Goal: Information Seeking & Learning: Learn about a topic

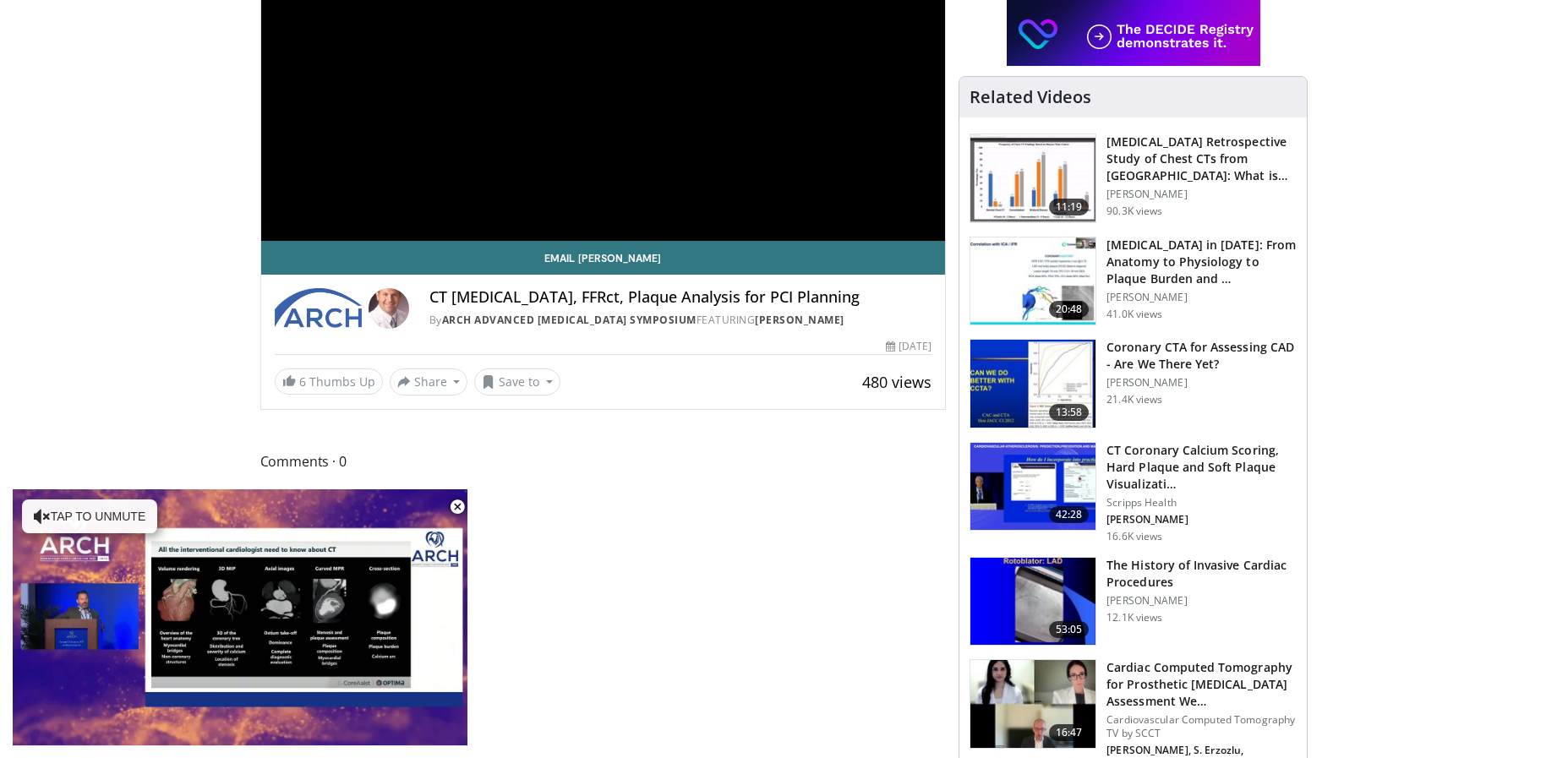
scroll to position [338, 0]
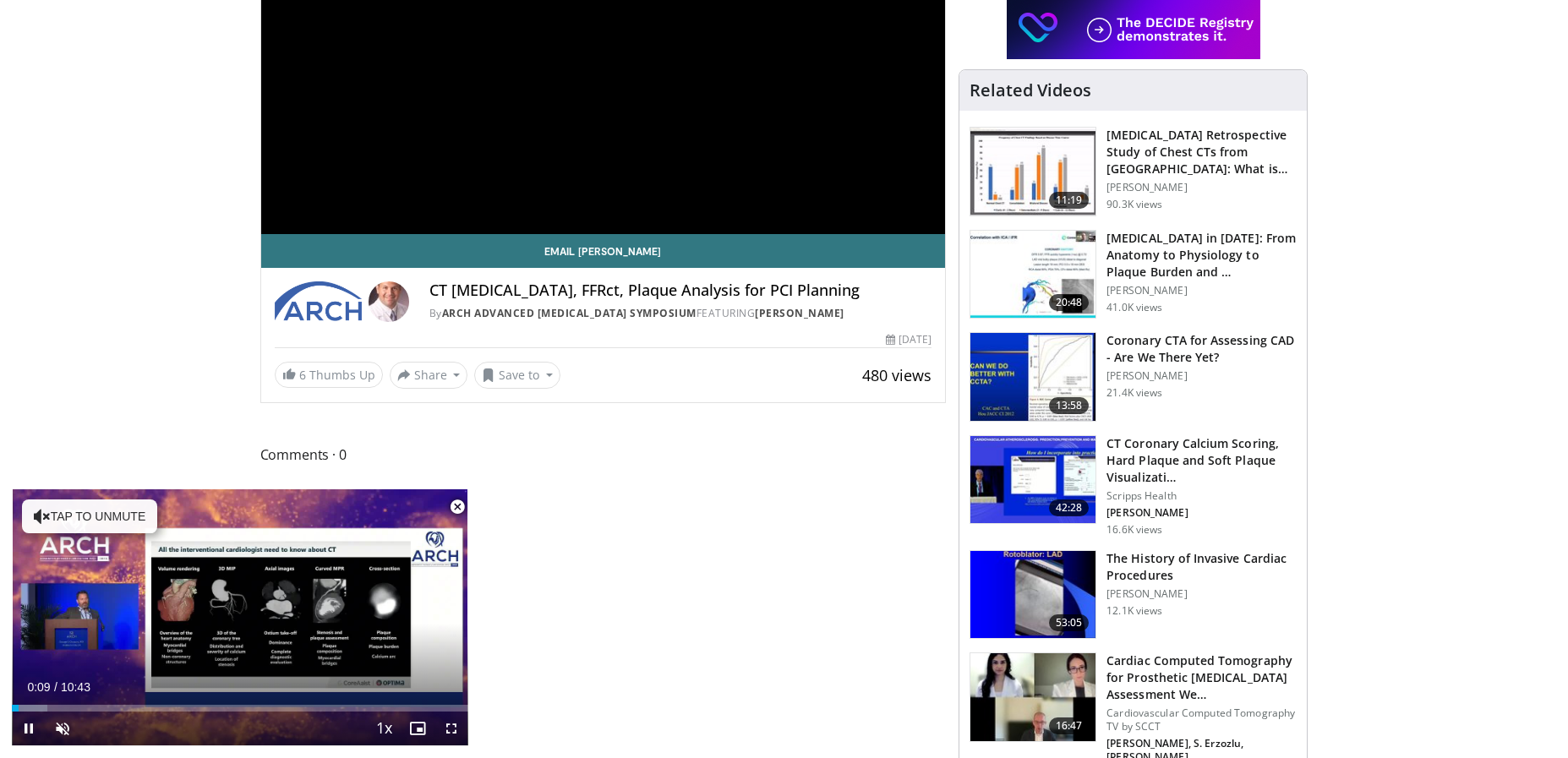
click at [456, 503] on span "Video Player" at bounding box center [458, 507] width 34 height 34
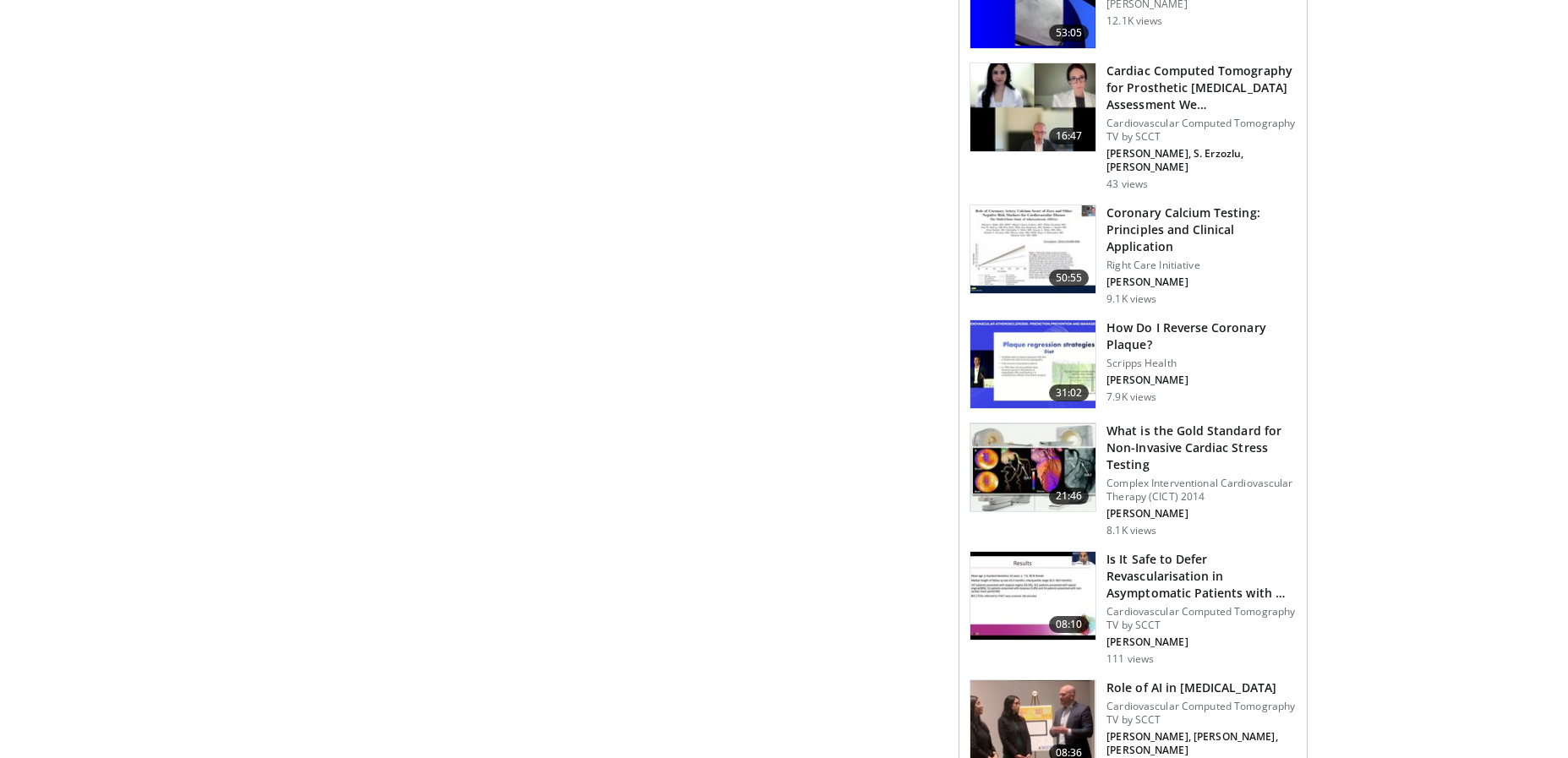
scroll to position [929, 0]
click at [1045, 446] on img at bounding box center [1032, 466] width 125 height 88
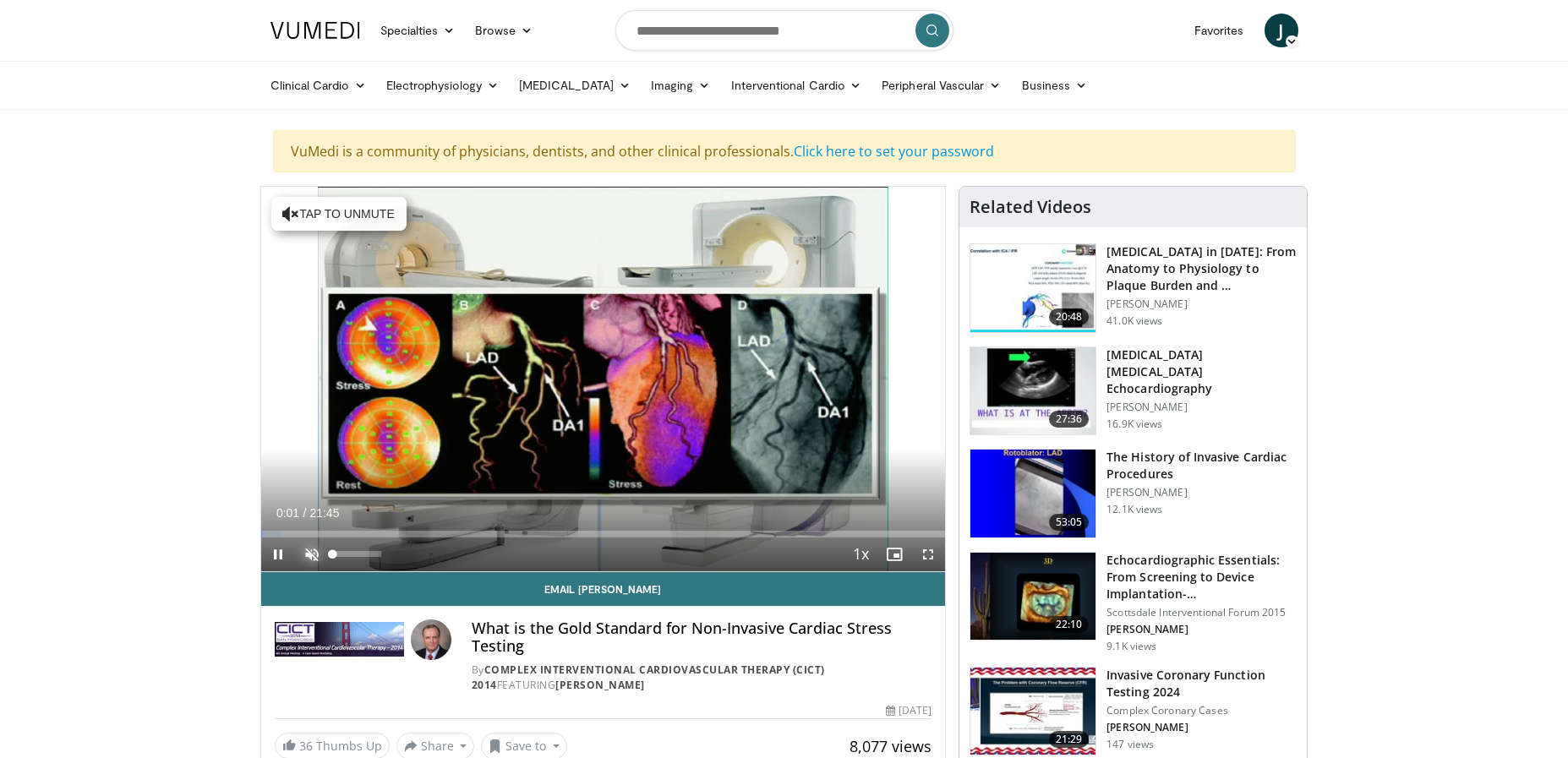
click at [307, 552] on span "Video Player" at bounding box center [312, 554] width 34 height 34
click at [353, 552] on div "40%" at bounding box center [357, 553] width 48 height 6
click at [365, 558] on div "68%" at bounding box center [357, 554] width 59 height 34
click at [376, 553] on div "89%" at bounding box center [357, 553] width 48 height 6
click at [371, 551] on div "Volume Level" at bounding box center [352, 553] width 38 height 6
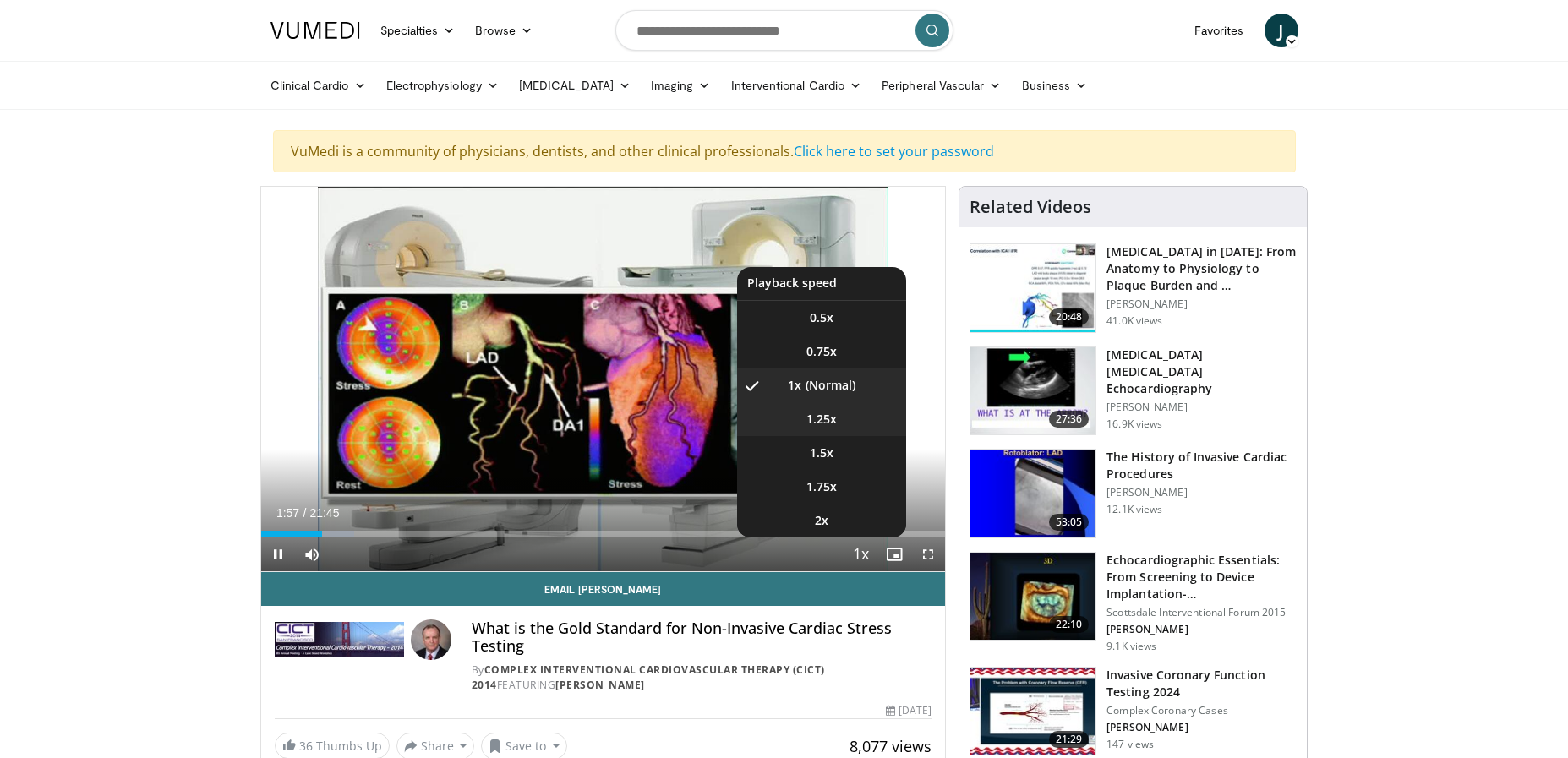
click at [845, 424] on li "1.25x" at bounding box center [821, 419] width 169 height 34
click at [863, 449] on li "1.5x" at bounding box center [821, 453] width 169 height 34
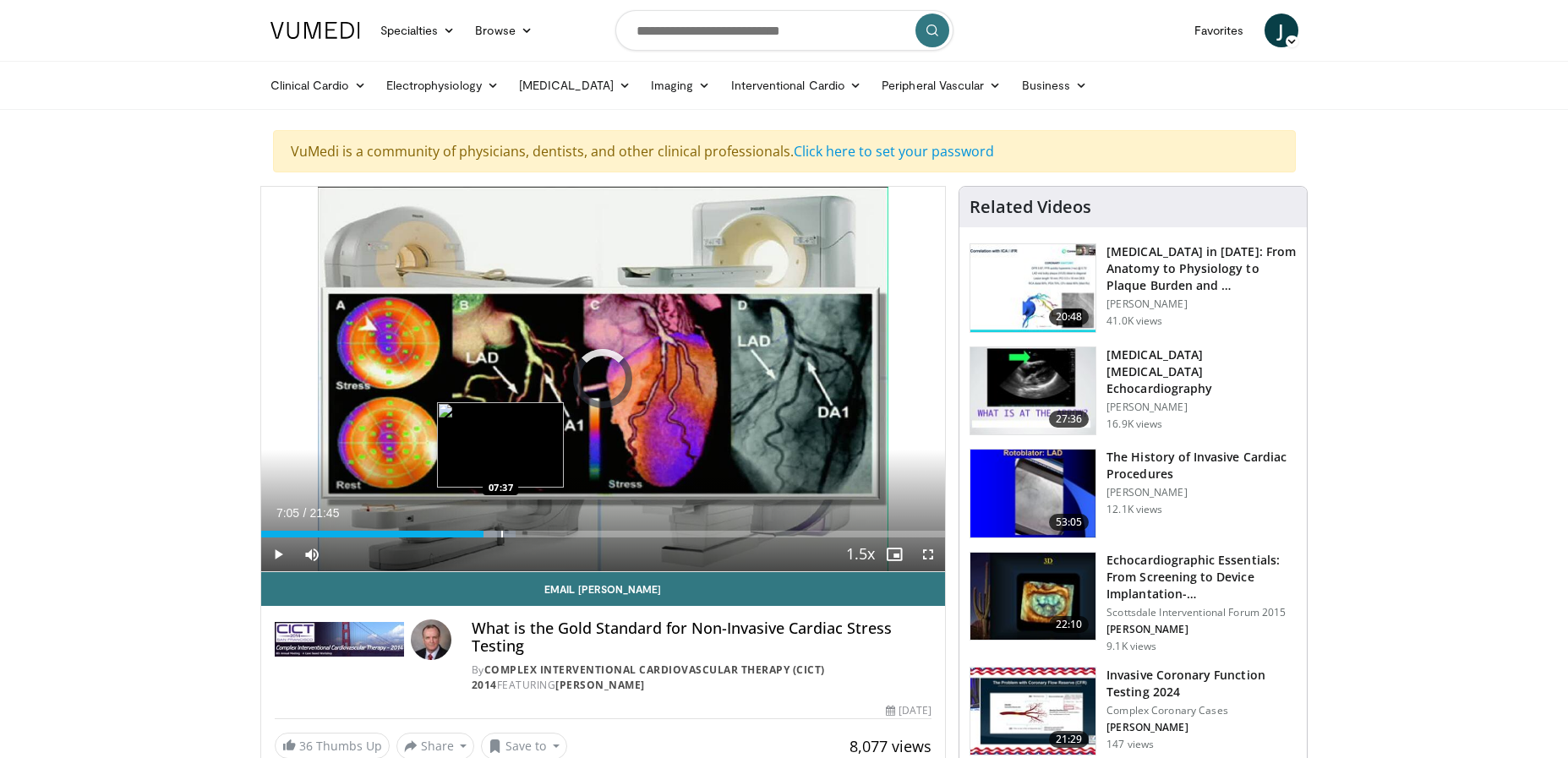
click at [501, 530] on div "Progress Bar" at bounding box center [502, 534] width 2 height 7
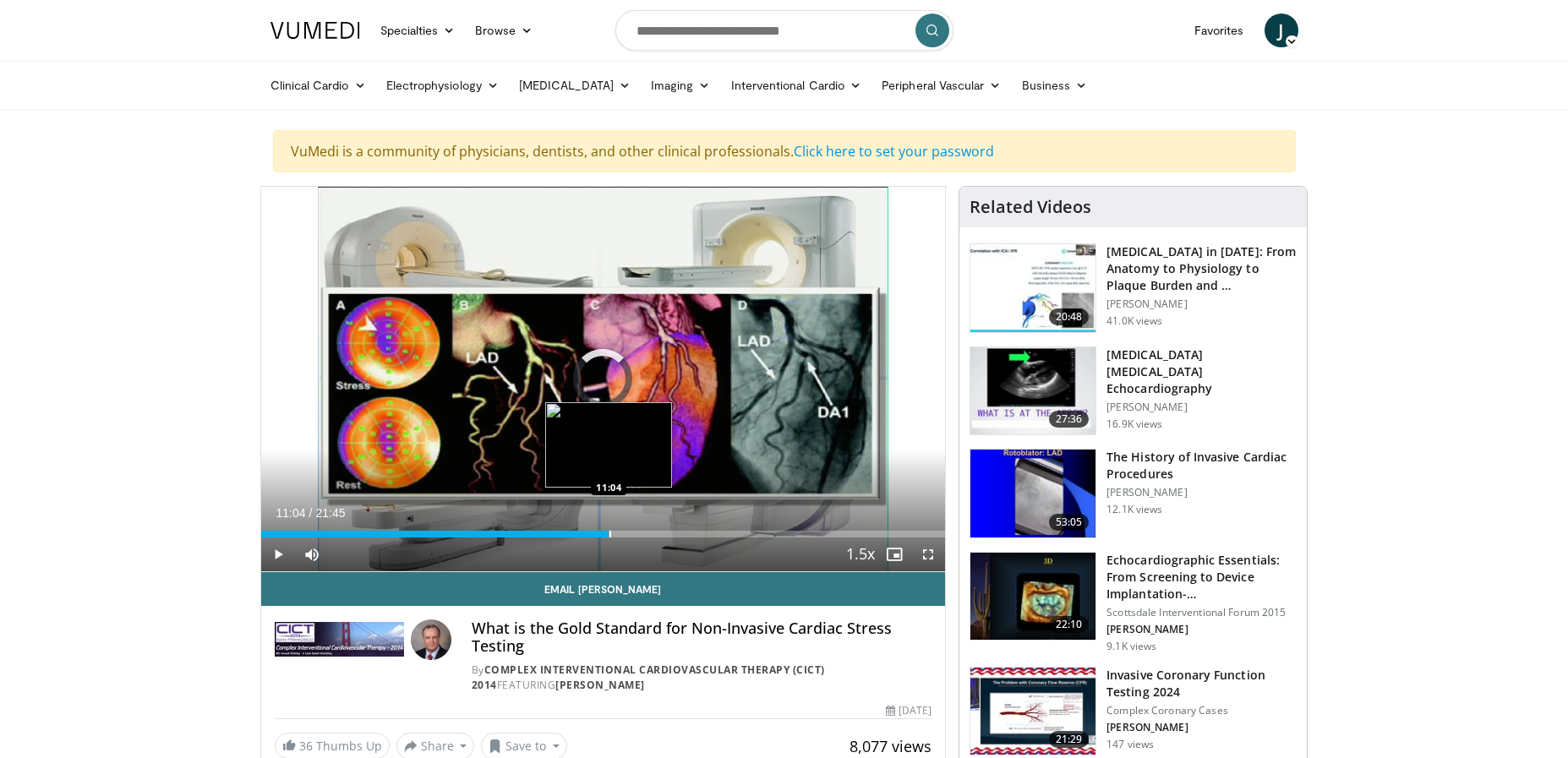
click at [609, 534] on div "Loaded : 49.38% 09:42 11:04" at bounding box center [603, 534] width 685 height 7
click at [636, 536] on div "Progress Bar" at bounding box center [637, 534] width 2 height 7
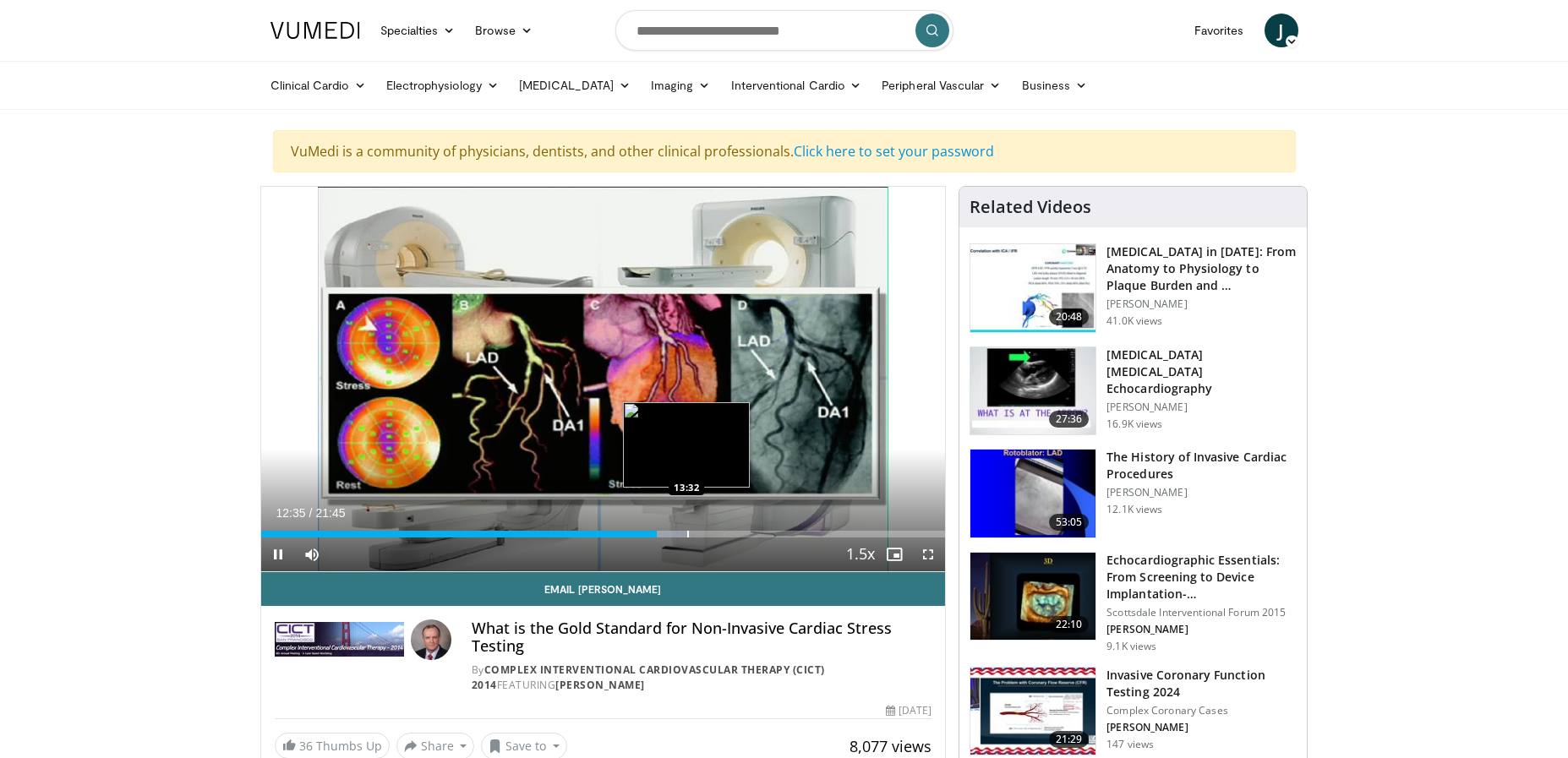
click at [688, 531] on div "Progress Bar" at bounding box center [688, 534] width 2 height 7
click at [716, 530] on div "Progress Bar" at bounding box center [717, 534] width 2 height 7
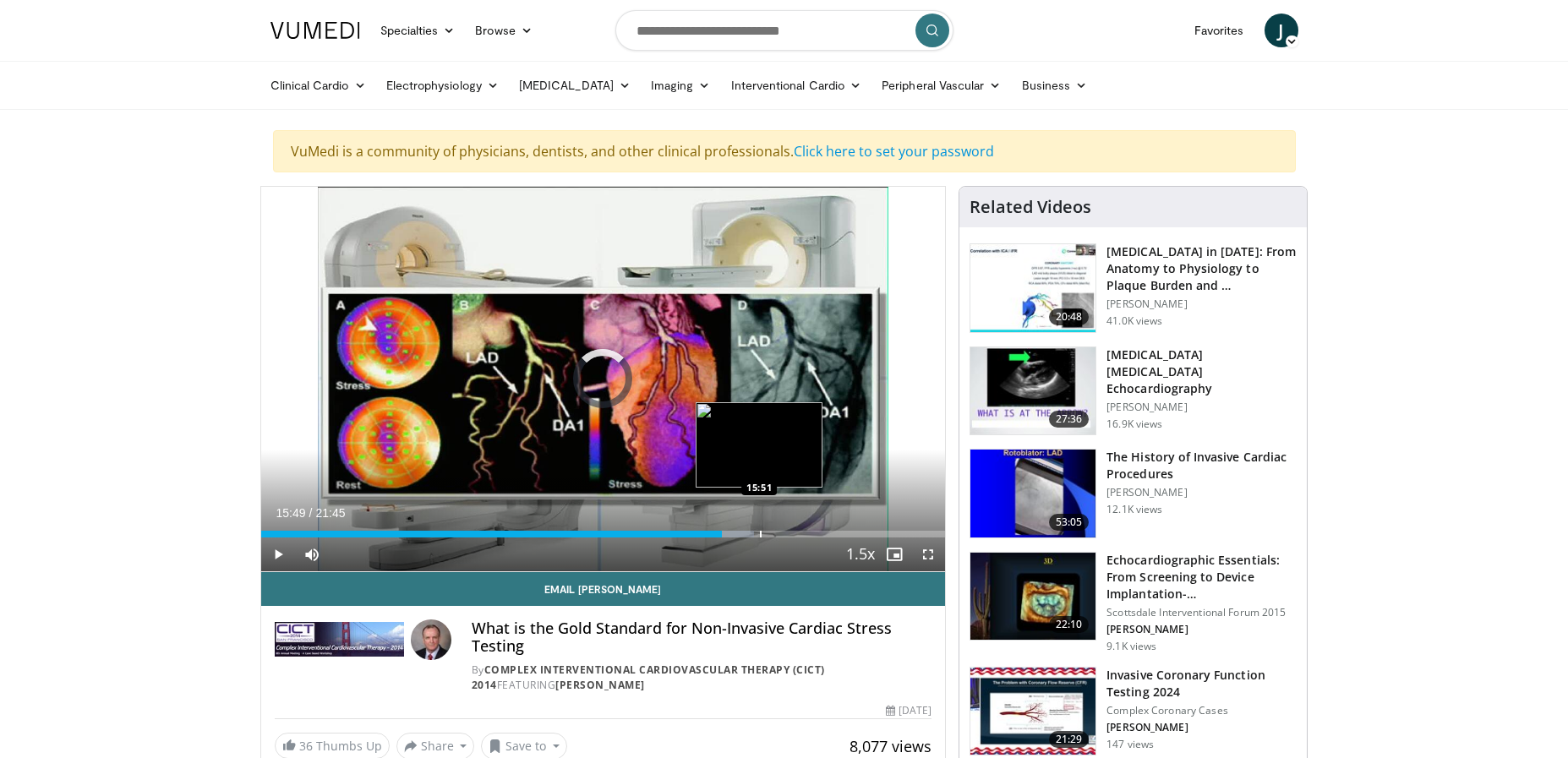
click at [760, 536] on div "Progress Bar" at bounding box center [761, 534] width 2 height 7
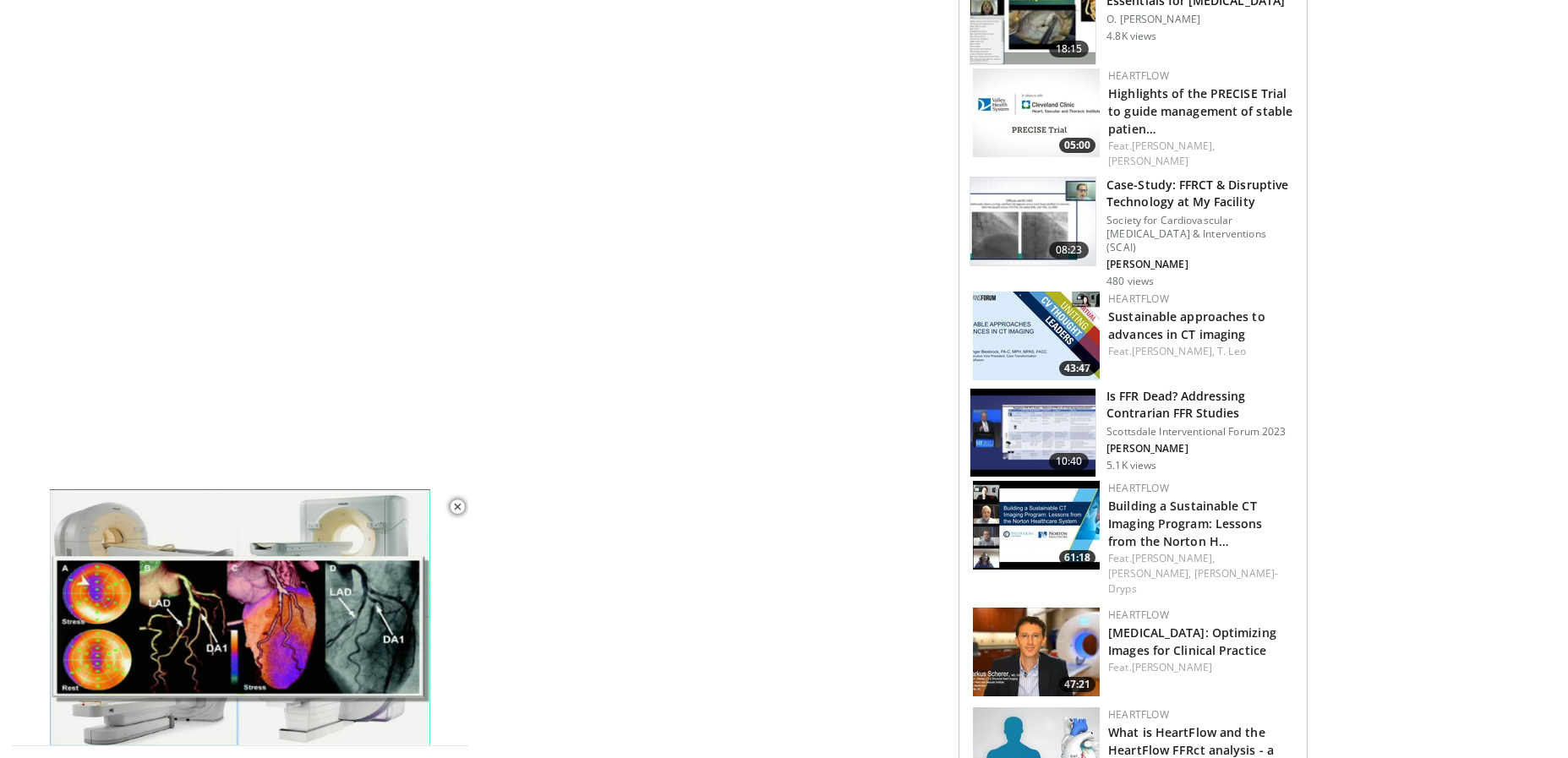
scroll to position [1605, 0]
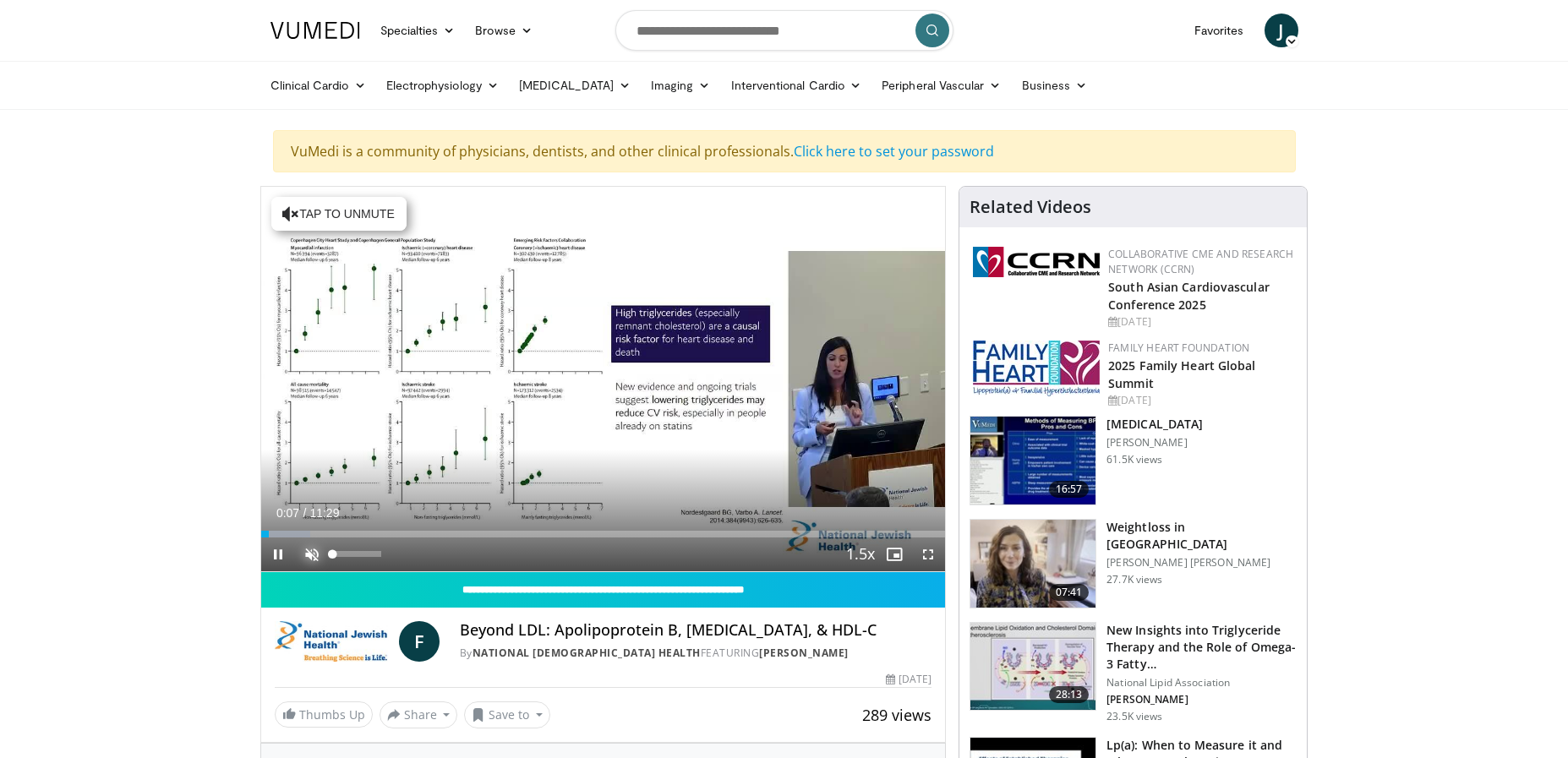
click at [312, 553] on span "Video Player" at bounding box center [312, 554] width 34 height 34
click at [361, 556] on div "58%" at bounding box center [357, 553] width 48 height 6
click at [352, 553] on div "37%" at bounding box center [357, 553] width 48 height 6
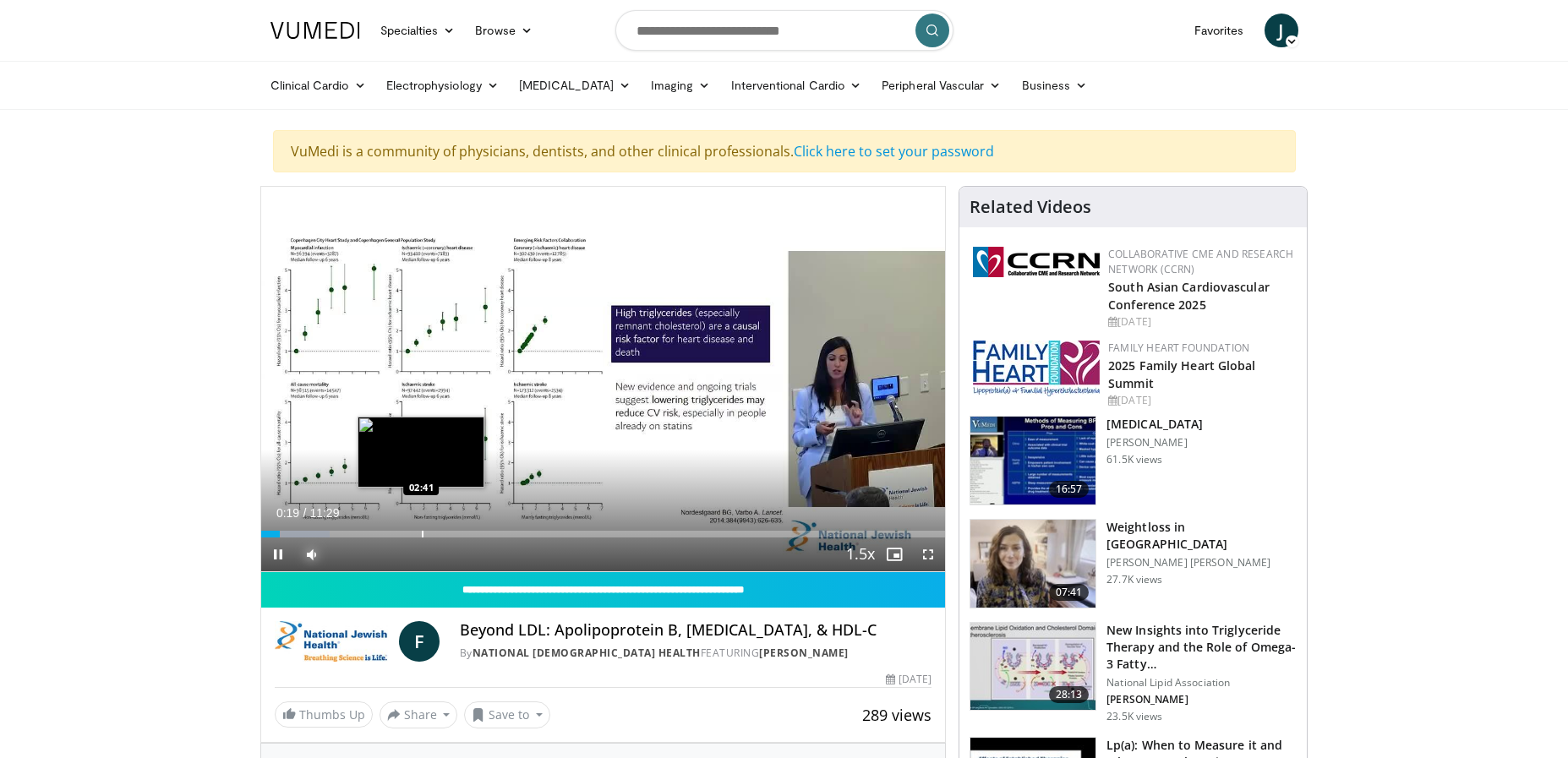
click at [422, 532] on div "Progress Bar" at bounding box center [423, 534] width 2 height 7
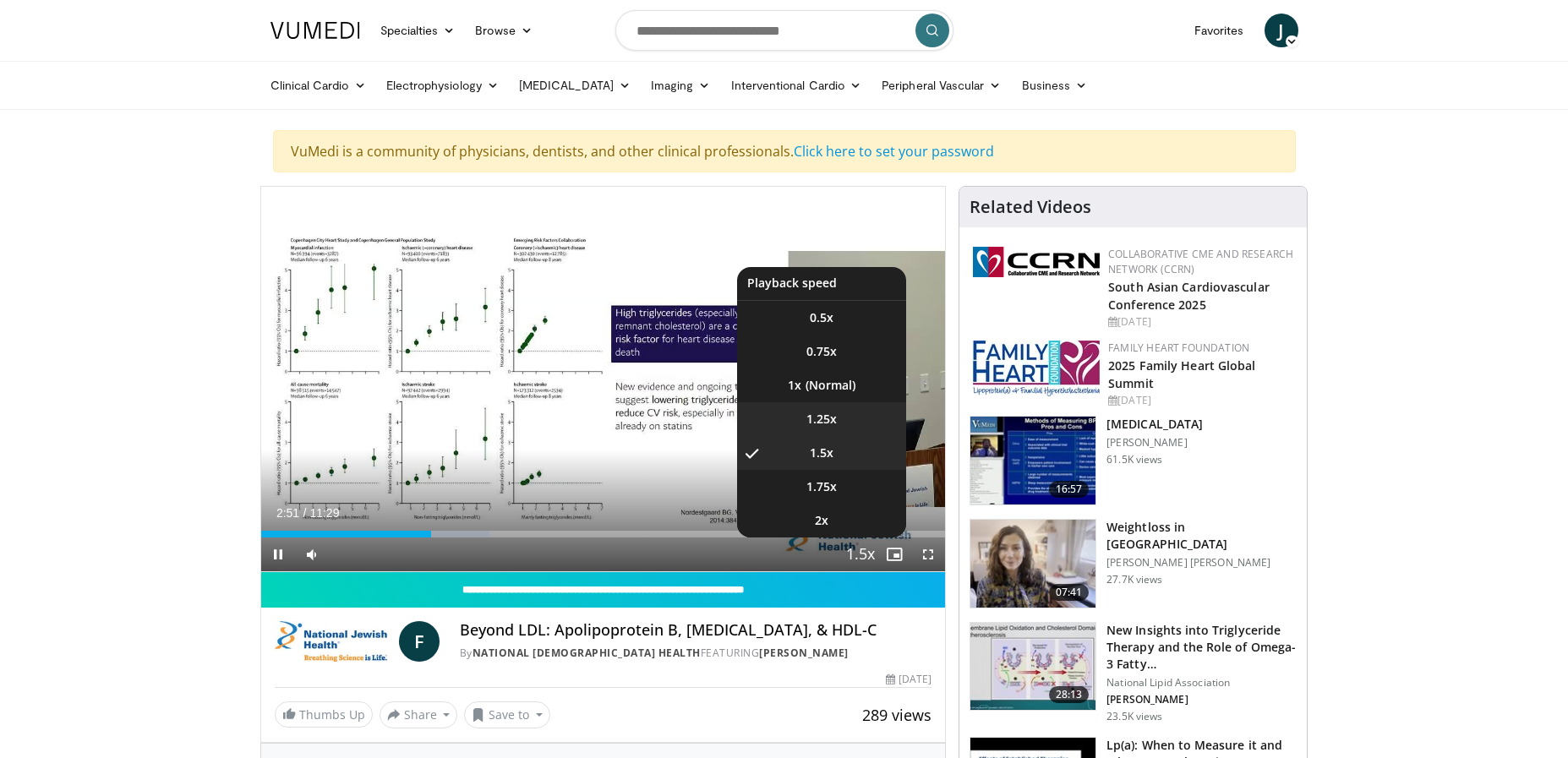
click at [854, 420] on li "1.25x" at bounding box center [821, 419] width 169 height 34
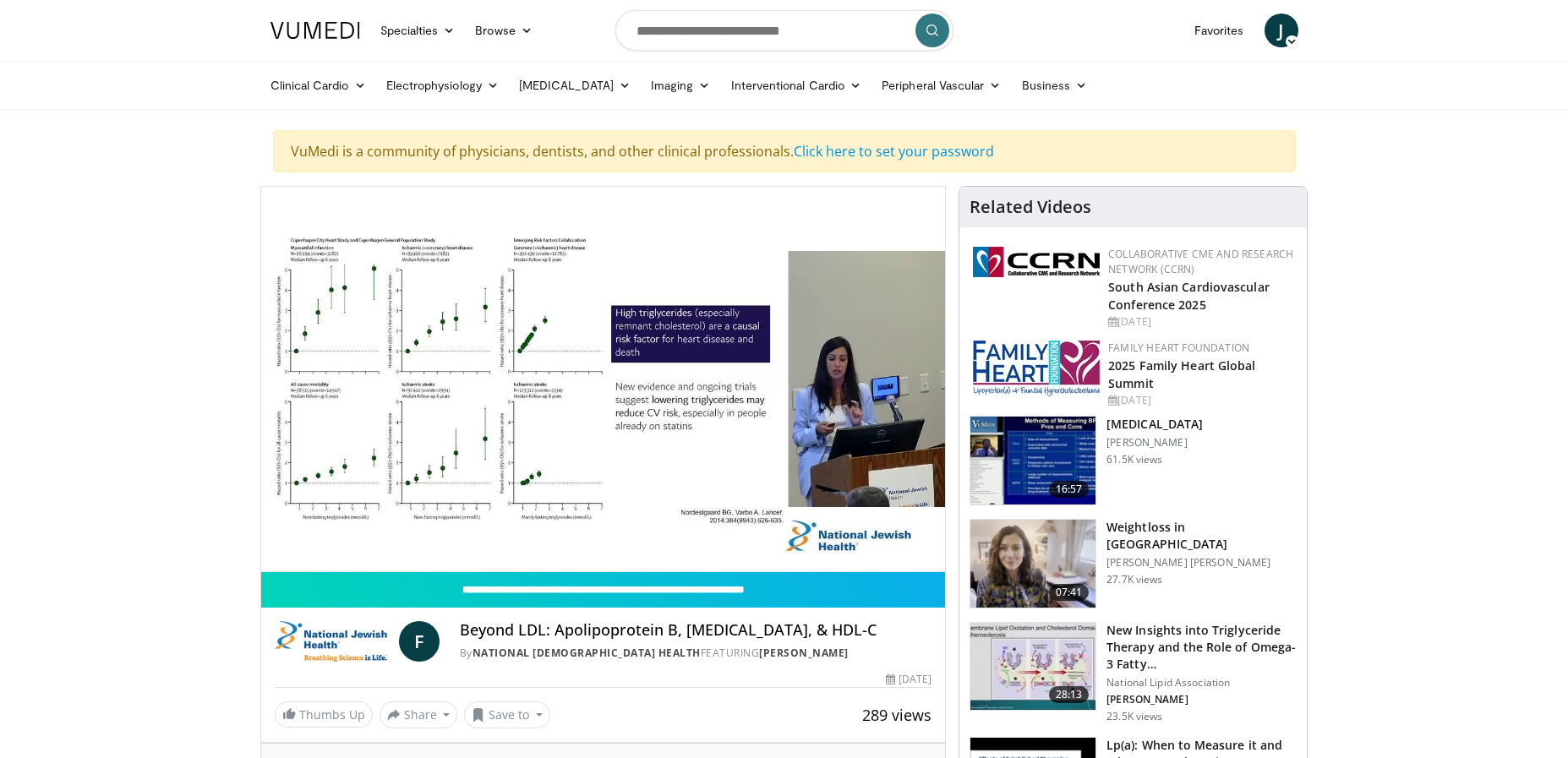
click at [622, 534] on video-js "**********" at bounding box center [603, 379] width 685 height 385
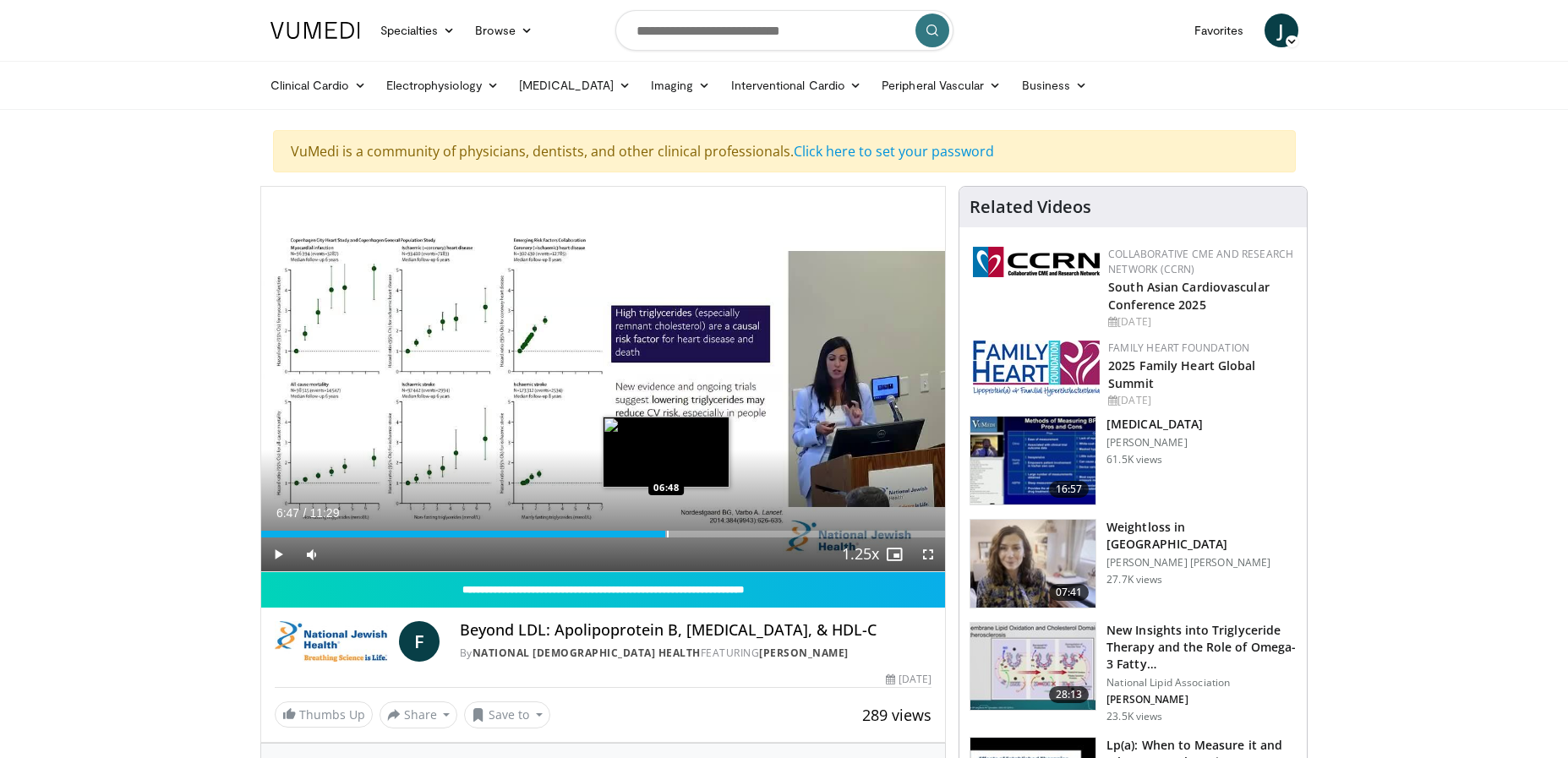
click at [667, 535] on div "Progress Bar" at bounding box center [668, 534] width 2 height 7
click at [281, 553] on span "Video Player" at bounding box center [278, 554] width 34 height 34
click at [1031, 370] on img at bounding box center [1036, 369] width 127 height 56
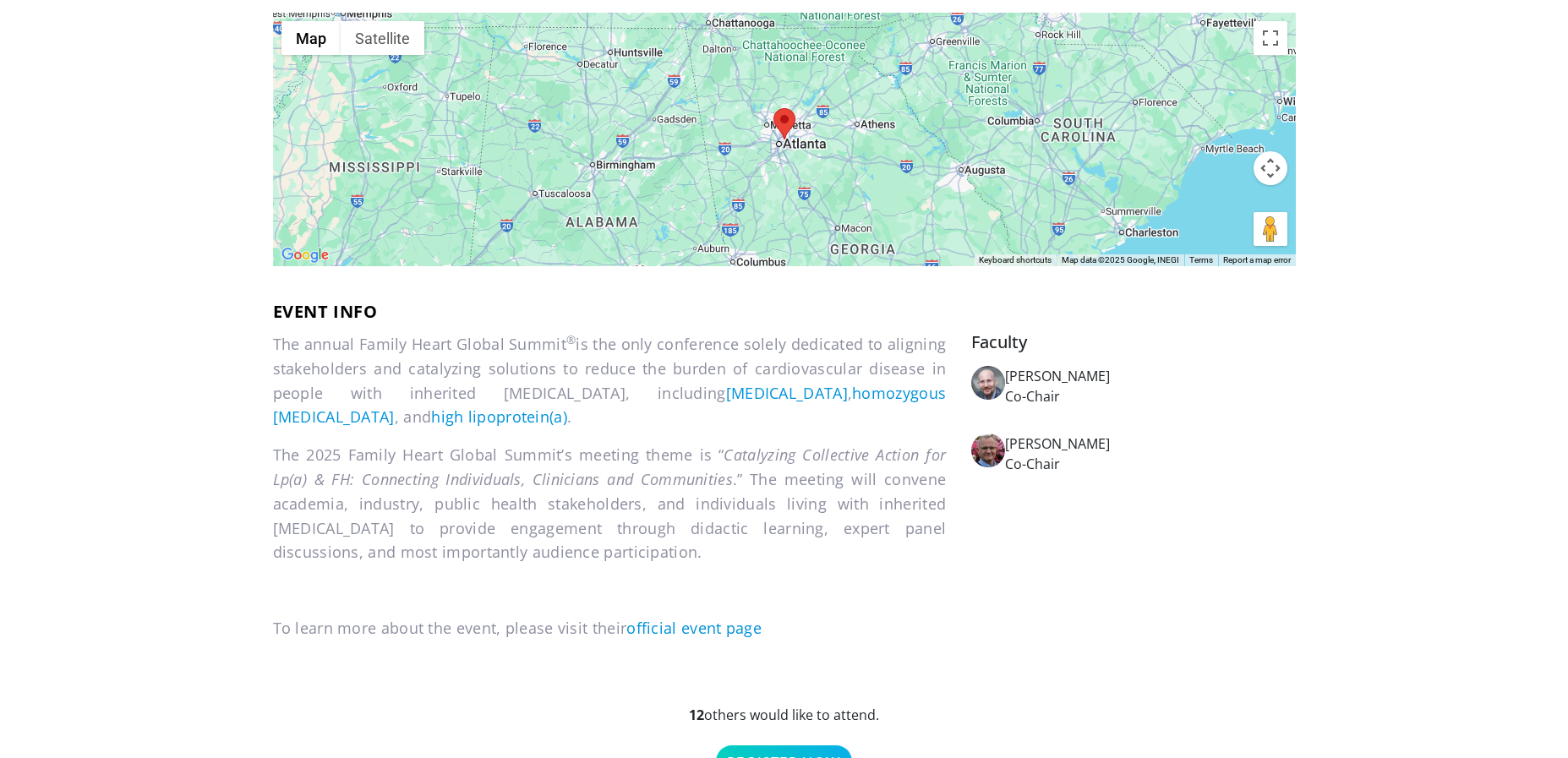
scroll to position [507, 0]
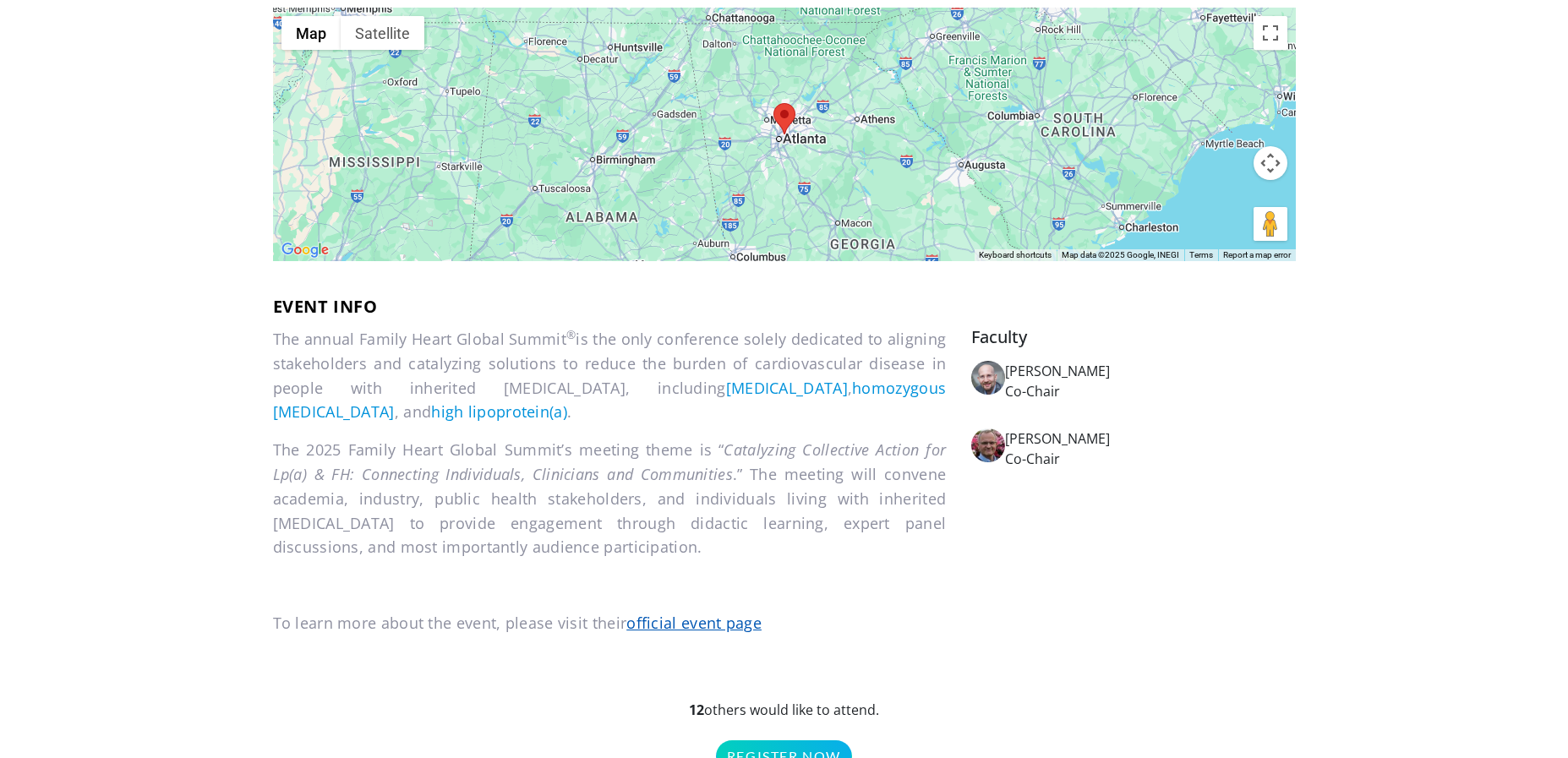
click at [696, 632] on link "official event page" at bounding box center [694, 623] width 136 height 21
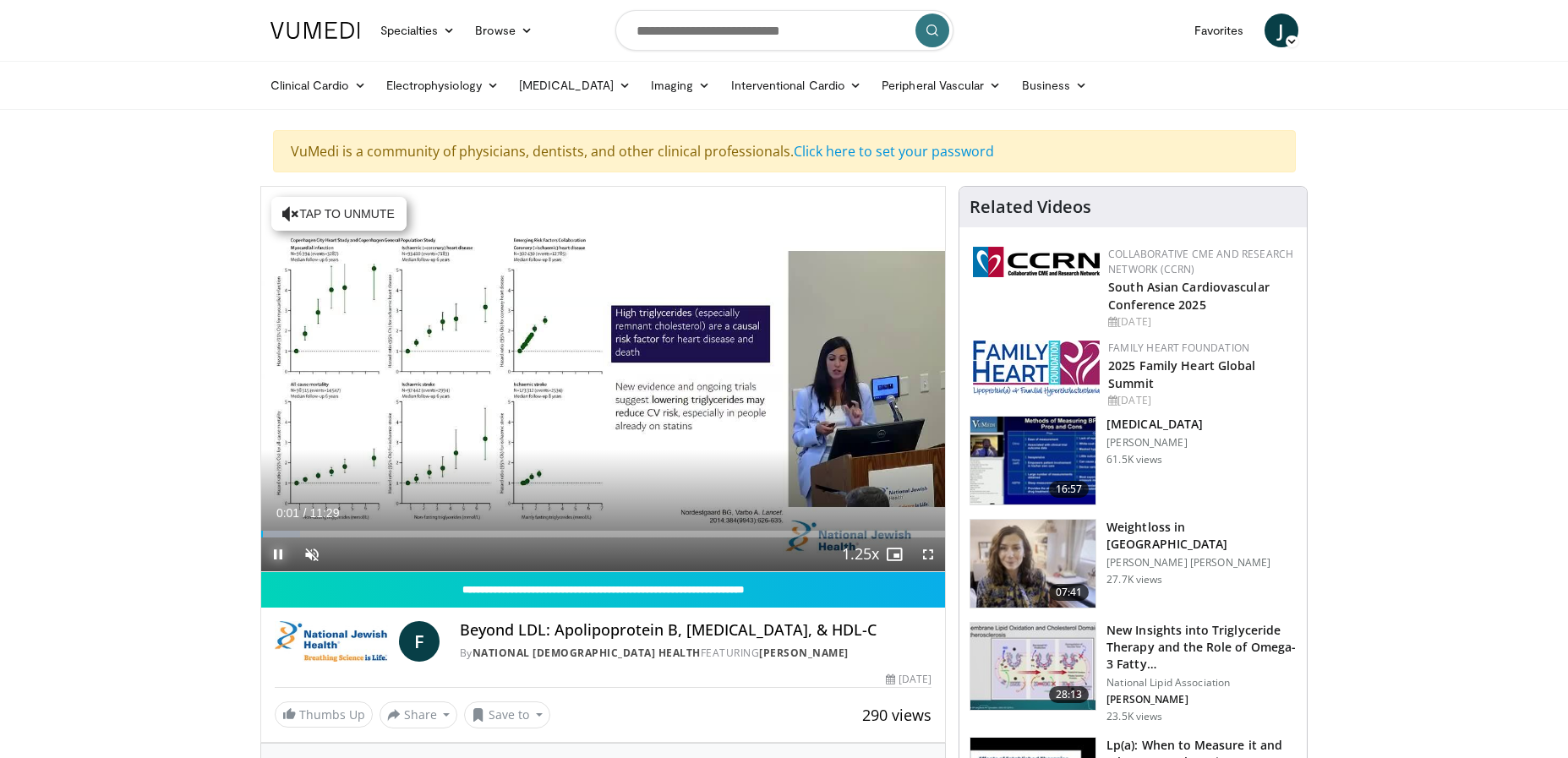
click at [274, 553] on span "Video Player" at bounding box center [278, 554] width 34 height 34
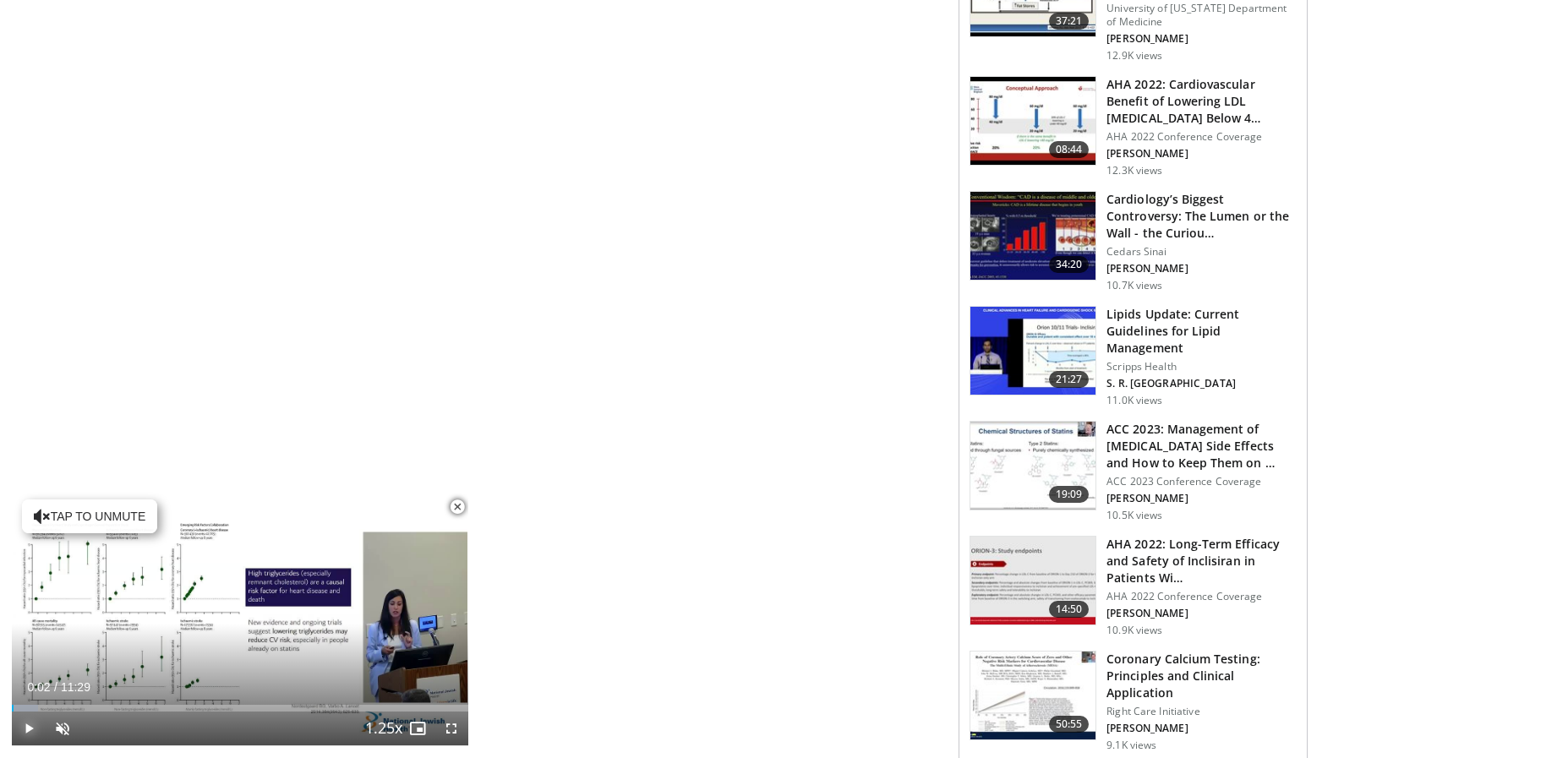
scroll to position [1943, 0]
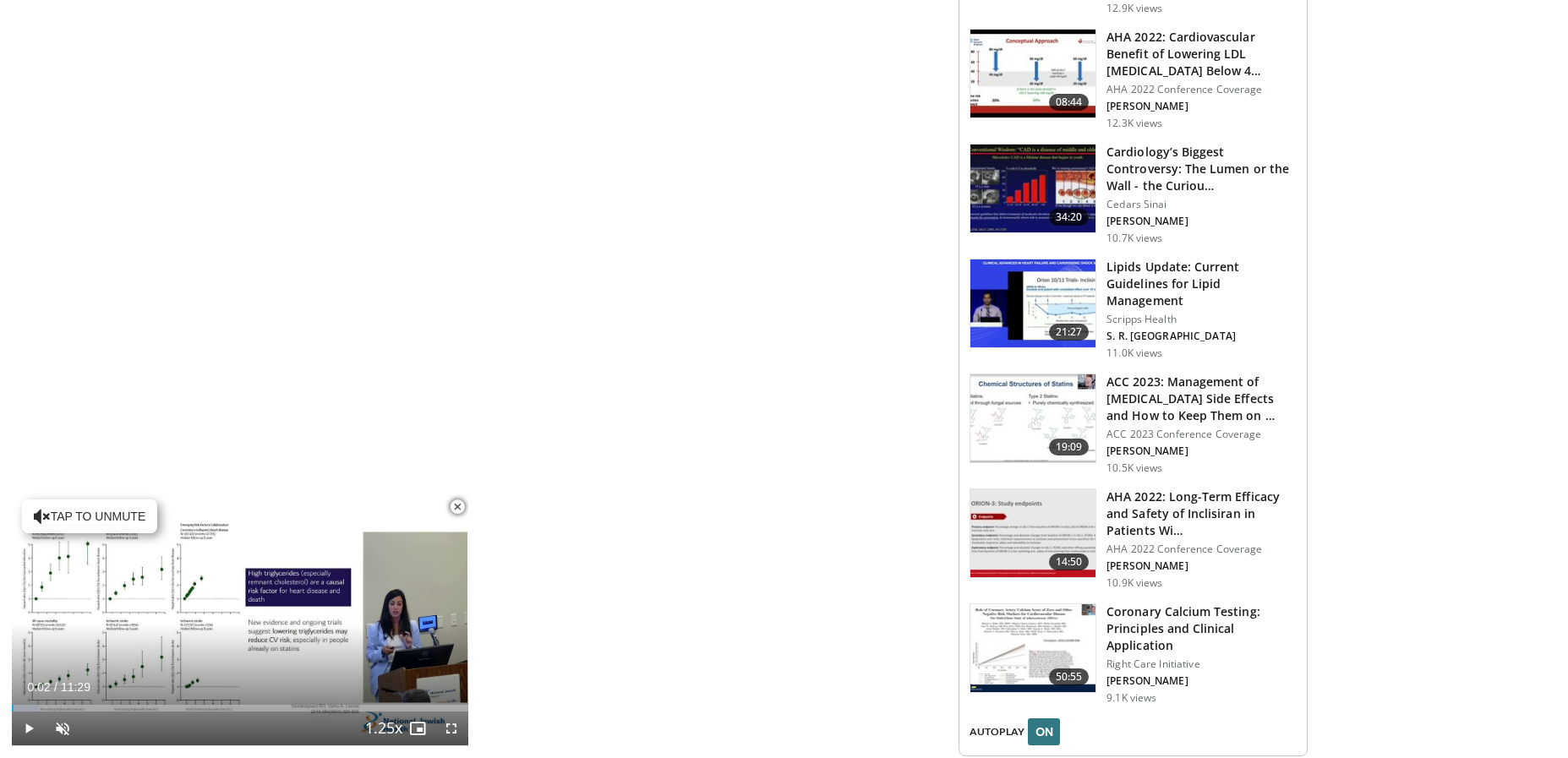
click at [1015, 374] on img at bounding box center [1032, 418] width 125 height 88
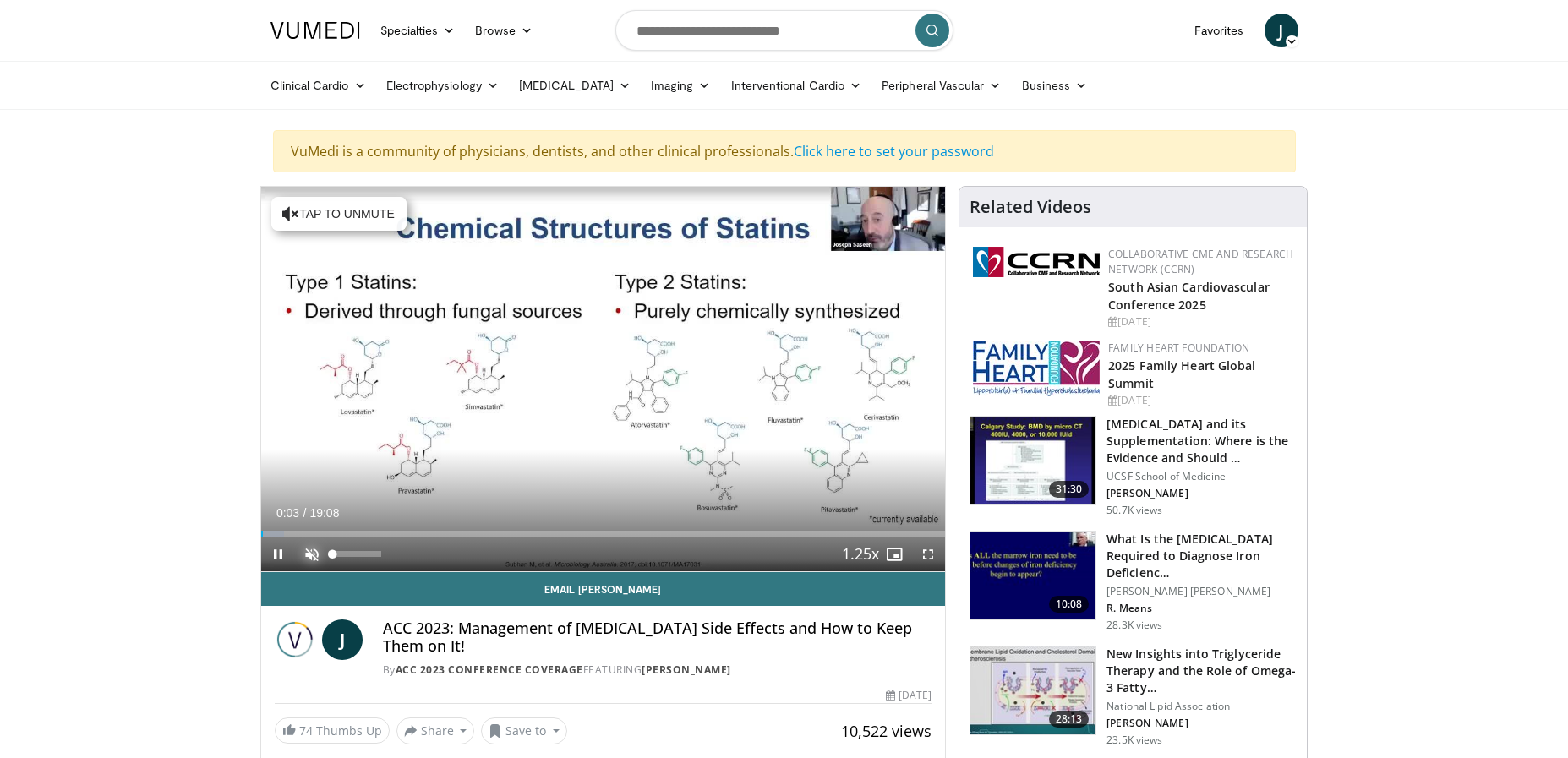
click at [313, 553] on span "Video Player" at bounding box center [312, 554] width 34 height 34
click at [358, 554] on div "53%" at bounding box center [357, 553] width 48 height 6
click at [353, 554] on div "Volume Level" at bounding box center [346, 553] width 25 height 6
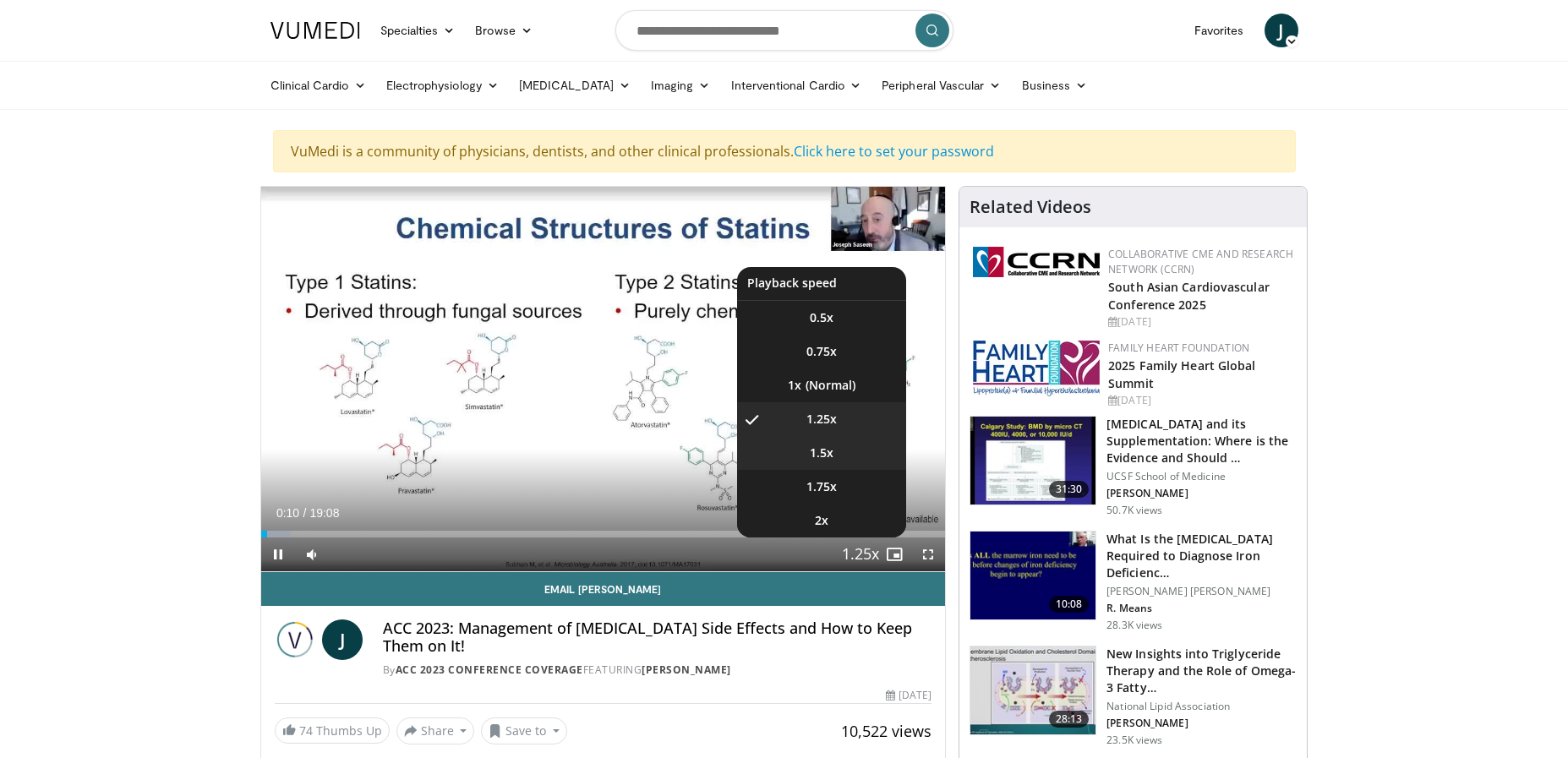
click at [838, 459] on li "1.5x" at bounding box center [821, 453] width 169 height 34
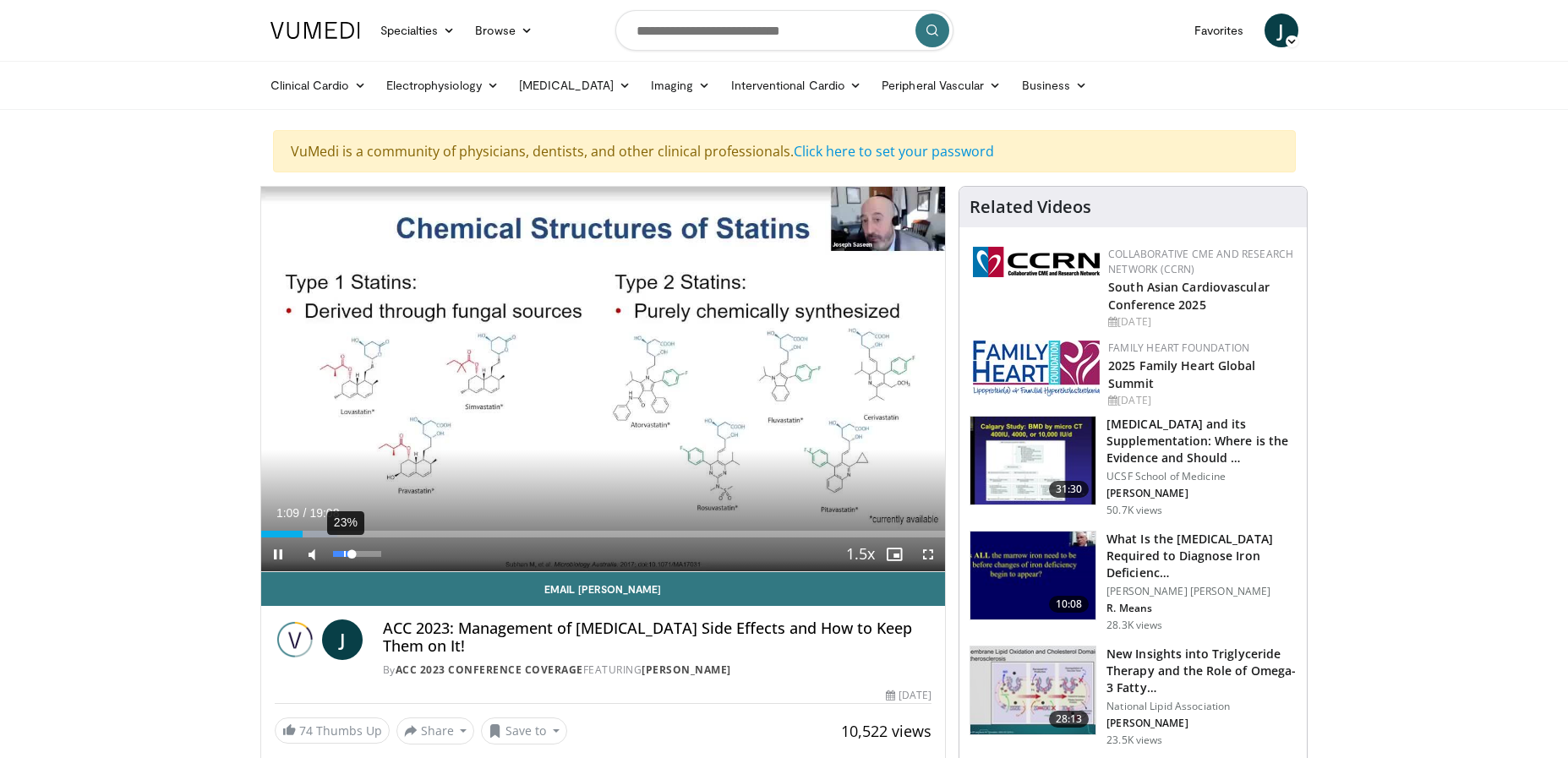
click at [344, 556] on div "23%" at bounding box center [357, 553] width 48 height 6
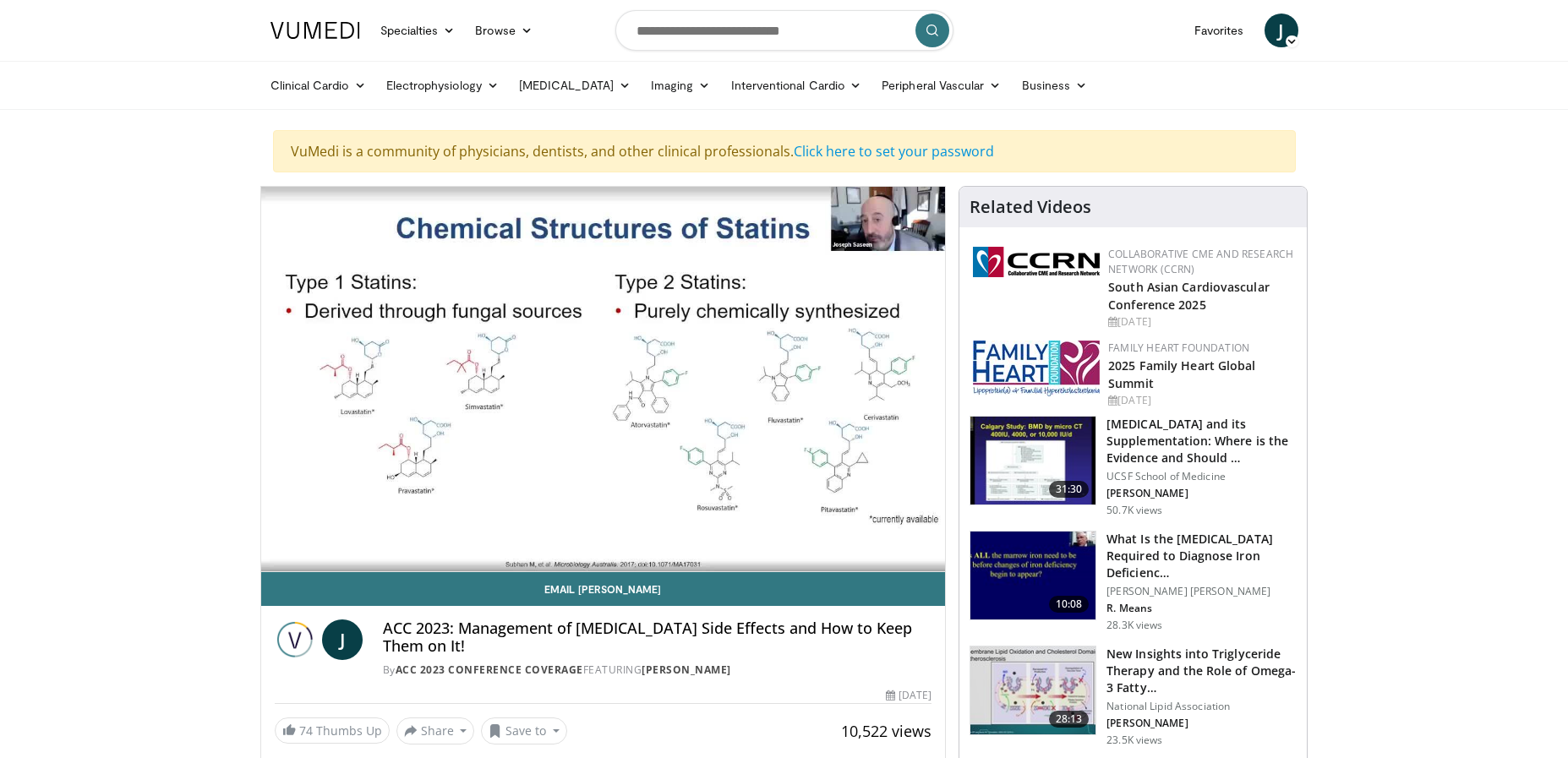
click at [660, 530] on video-js "**********" at bounding box center [603, 379] width 685 height 385
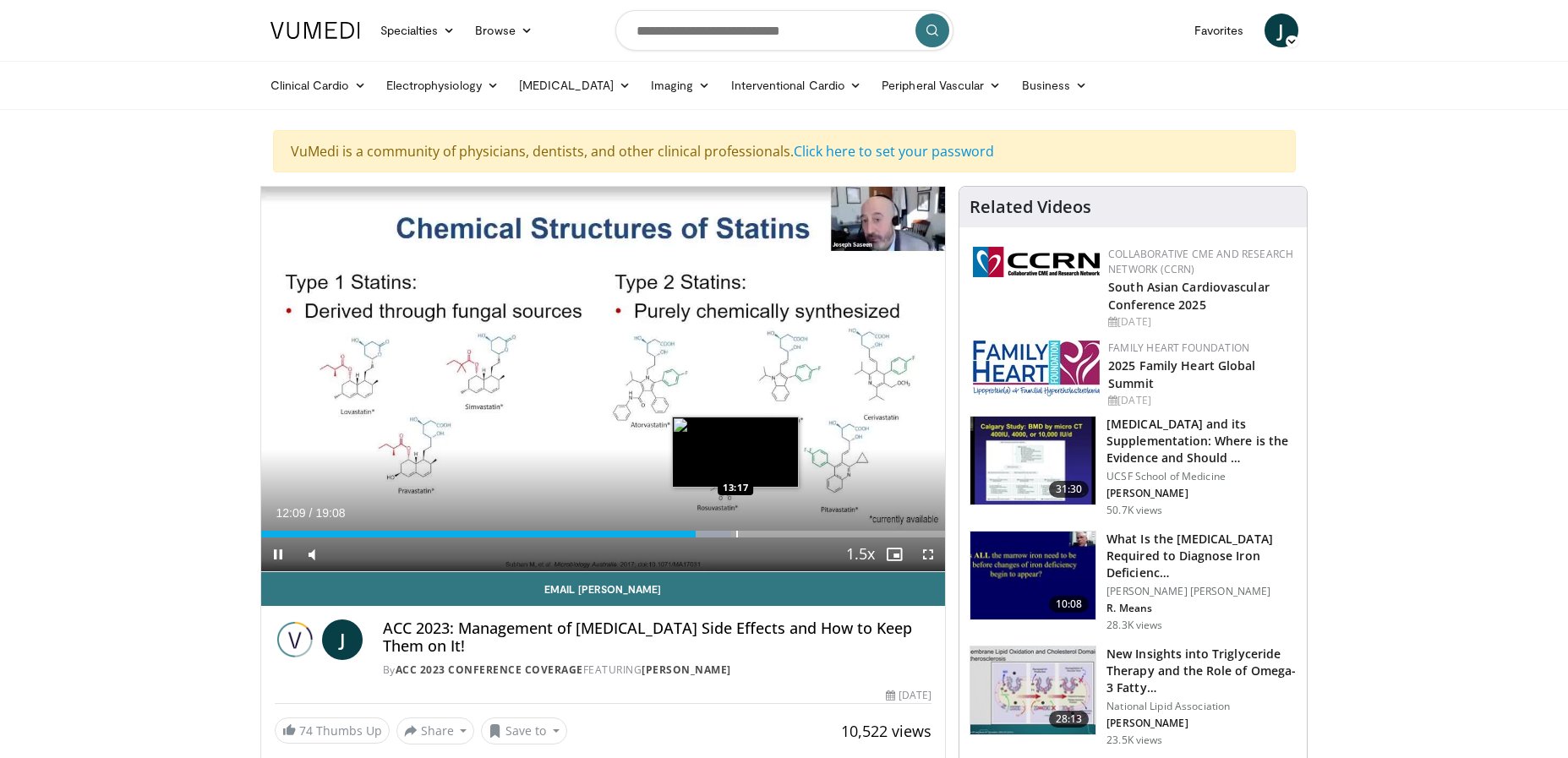
click at [736, 534] on div "Progress Bar" at bounding box center [737, 534] width 2 height 7
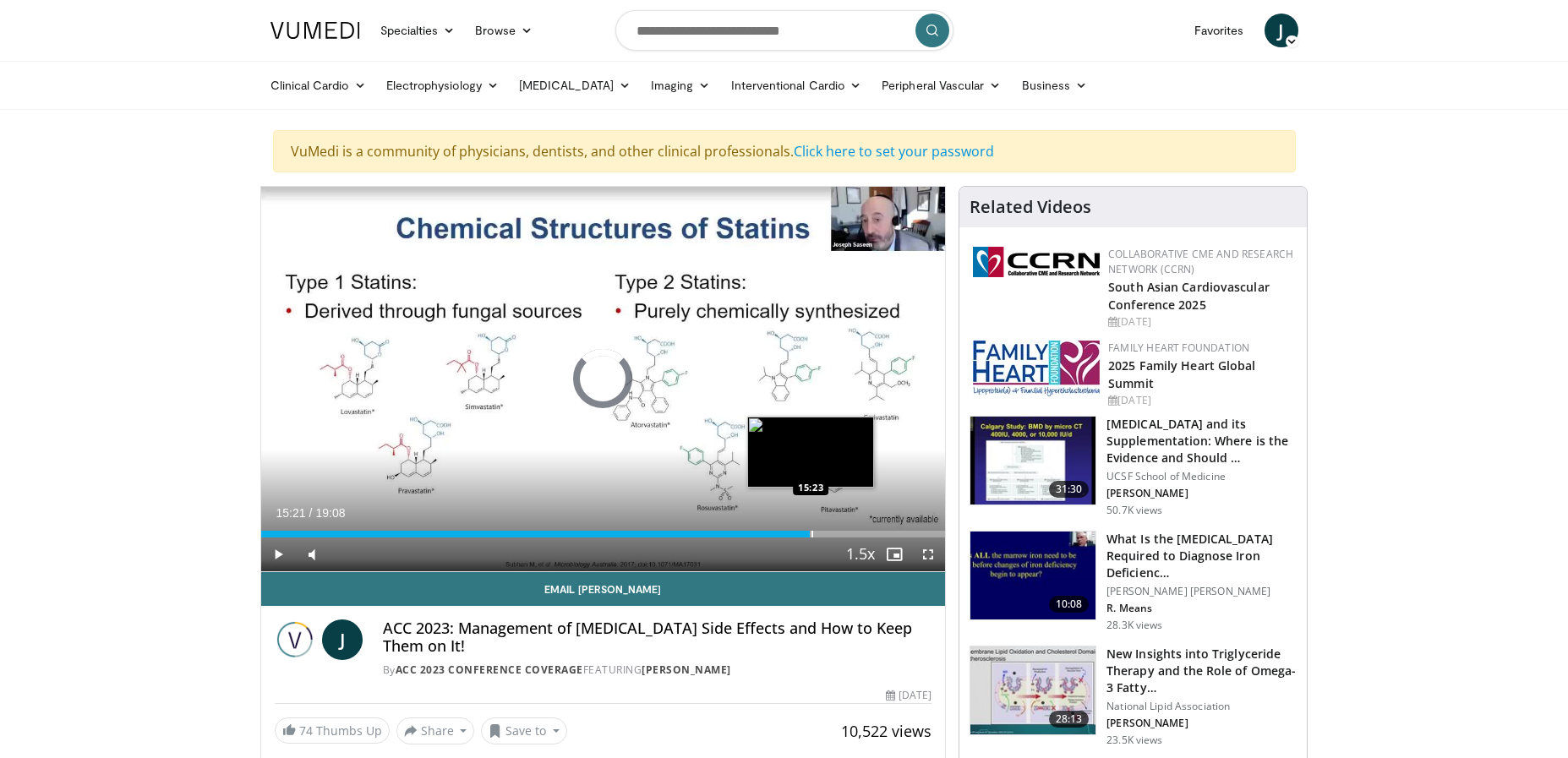
click at [811, 532] on div "Progress Bar" at bounding box center [812, 534] width 2 height 7
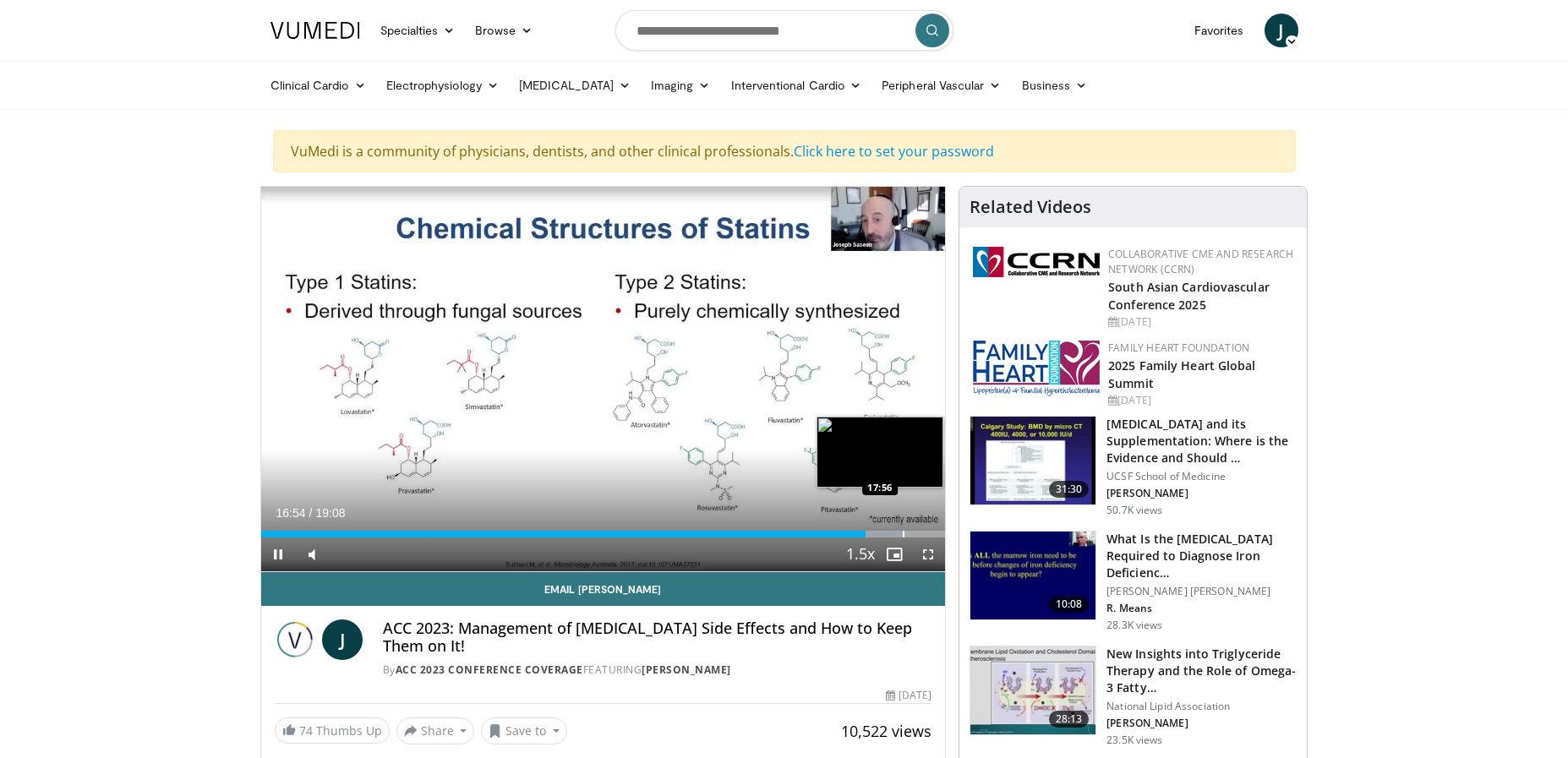
click at [903, 530] on div "Progress Bar" at bounding box center [904, 534] width 2 height 7
click at [919, 534] on div "Progress Bar" at bounding box center [920, 534] width 2 height 7
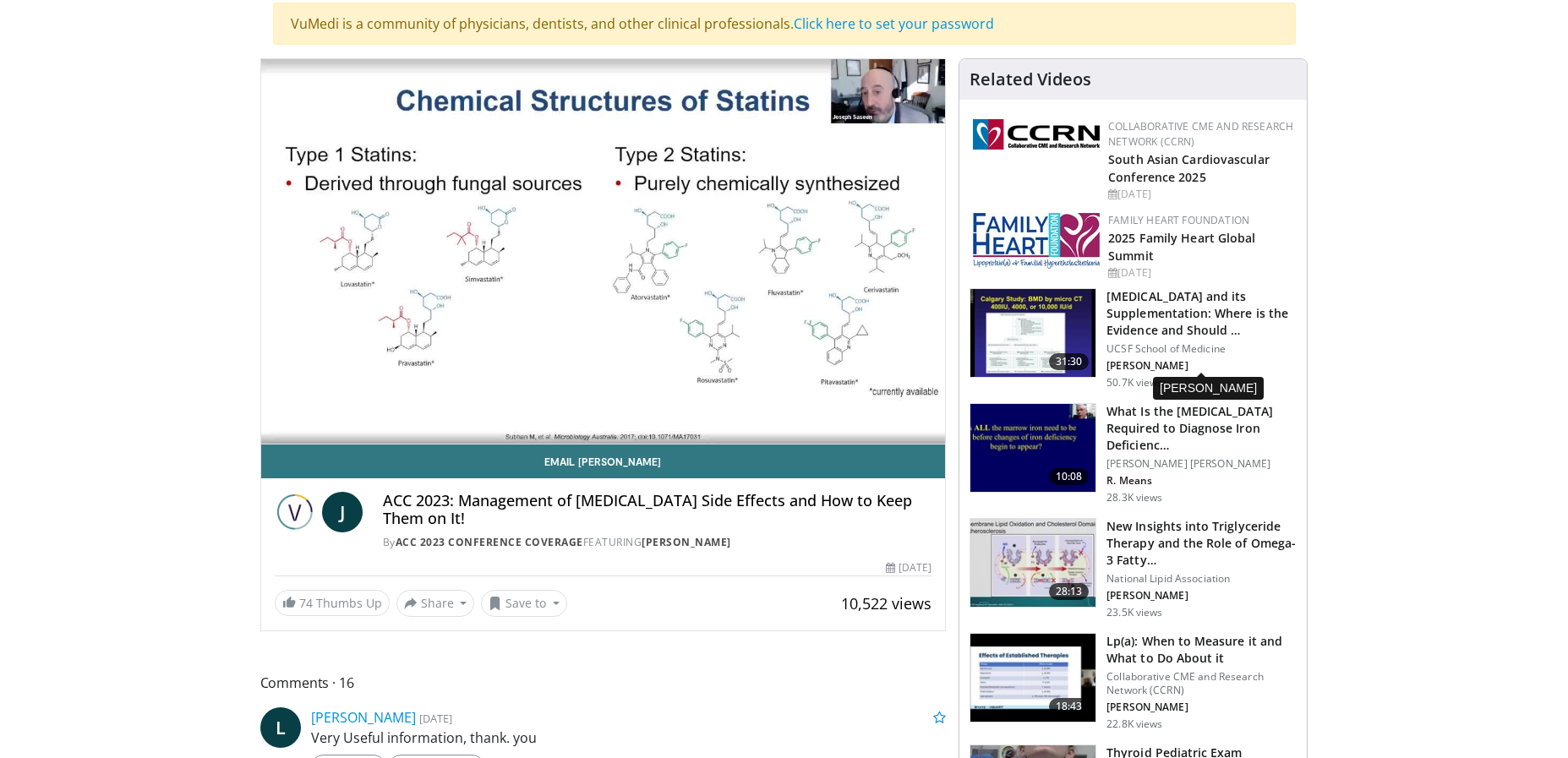
scroll to position [169, 0]
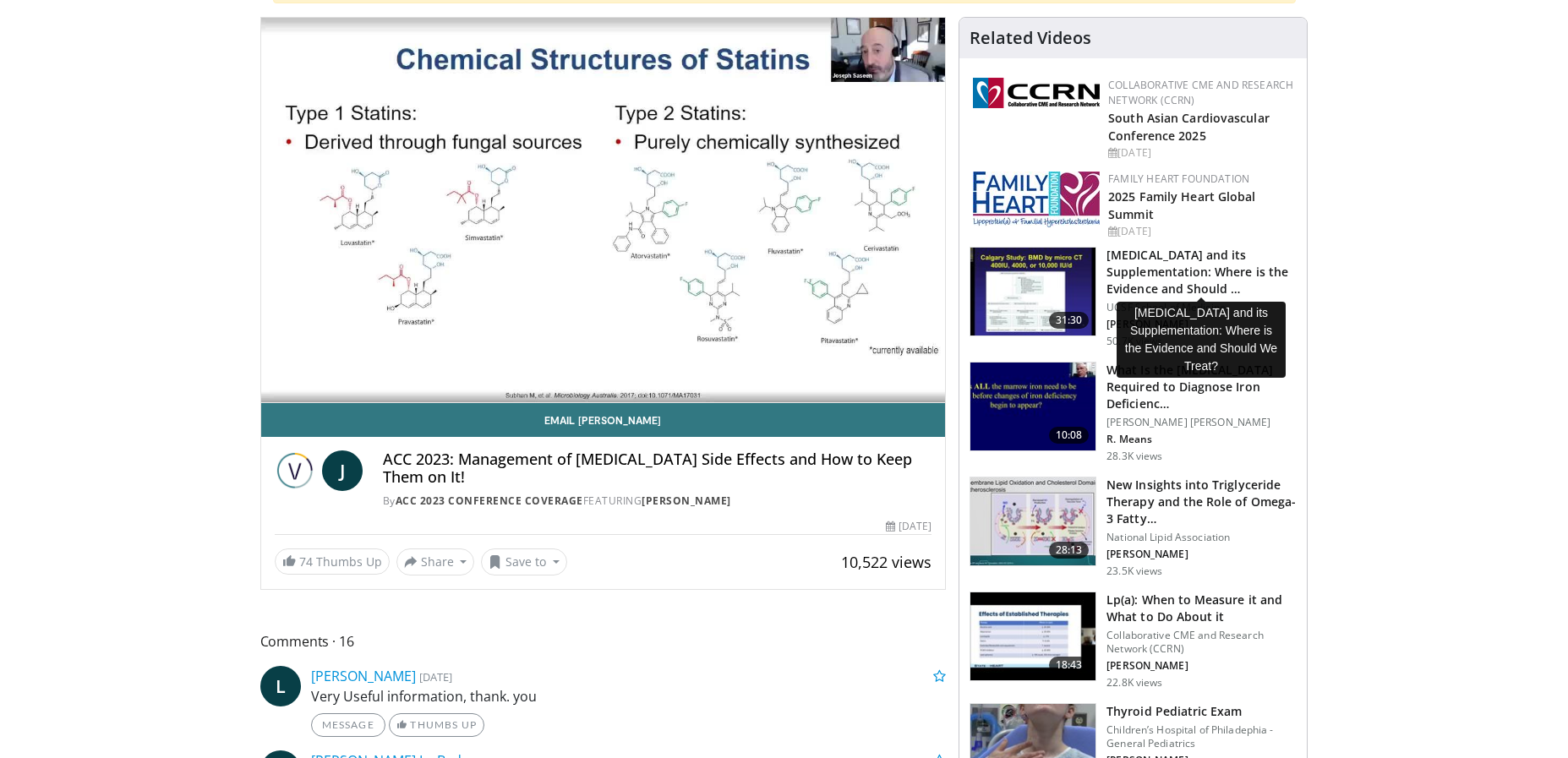
click at [1138, 253] on h3 "[MEDICAL_DATA] and its Supplementation: Where is the Evidence and Should …" at bounding box center [1202, 272] width 190 height 51
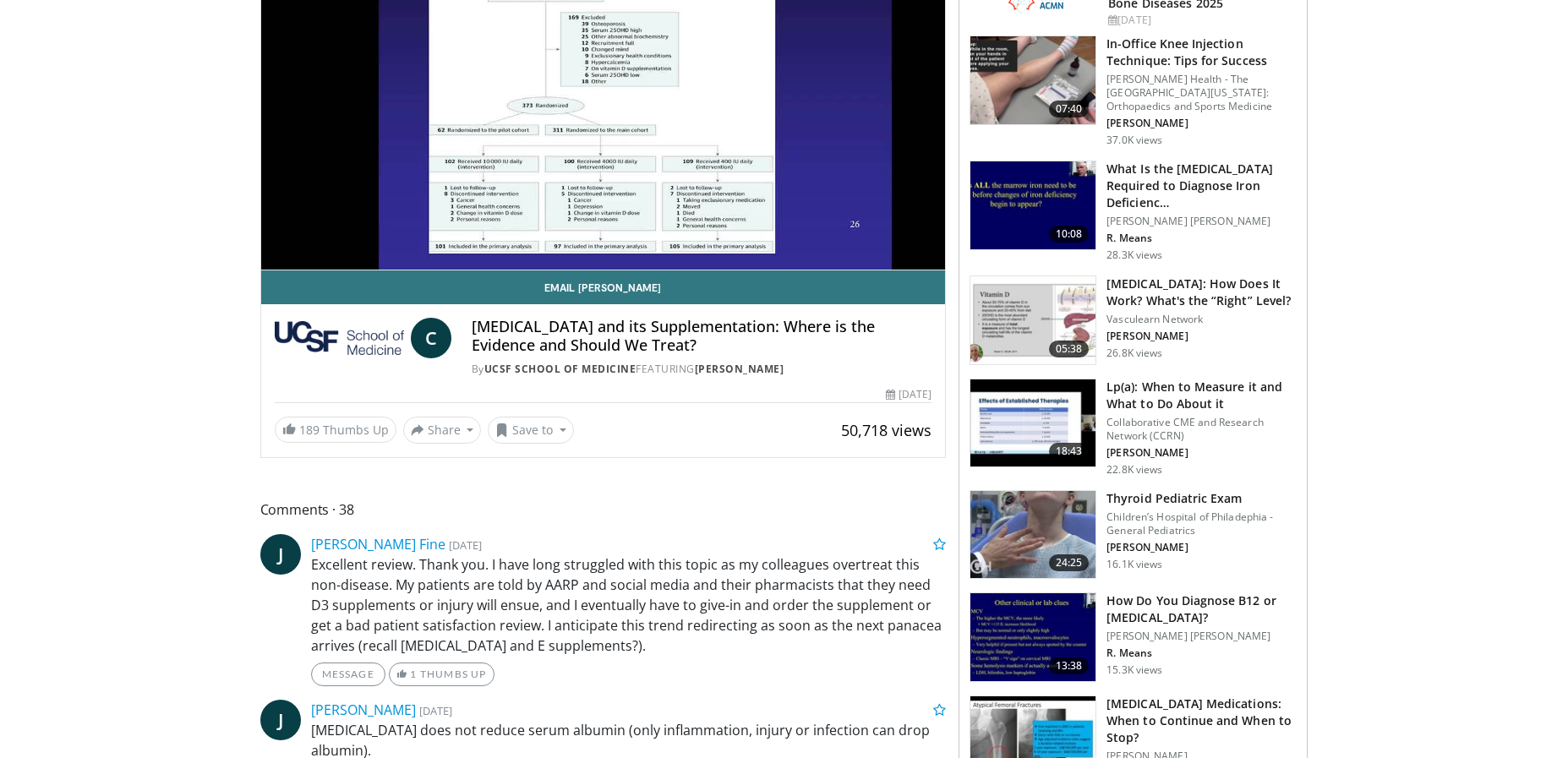
scroll to position [169, 0]
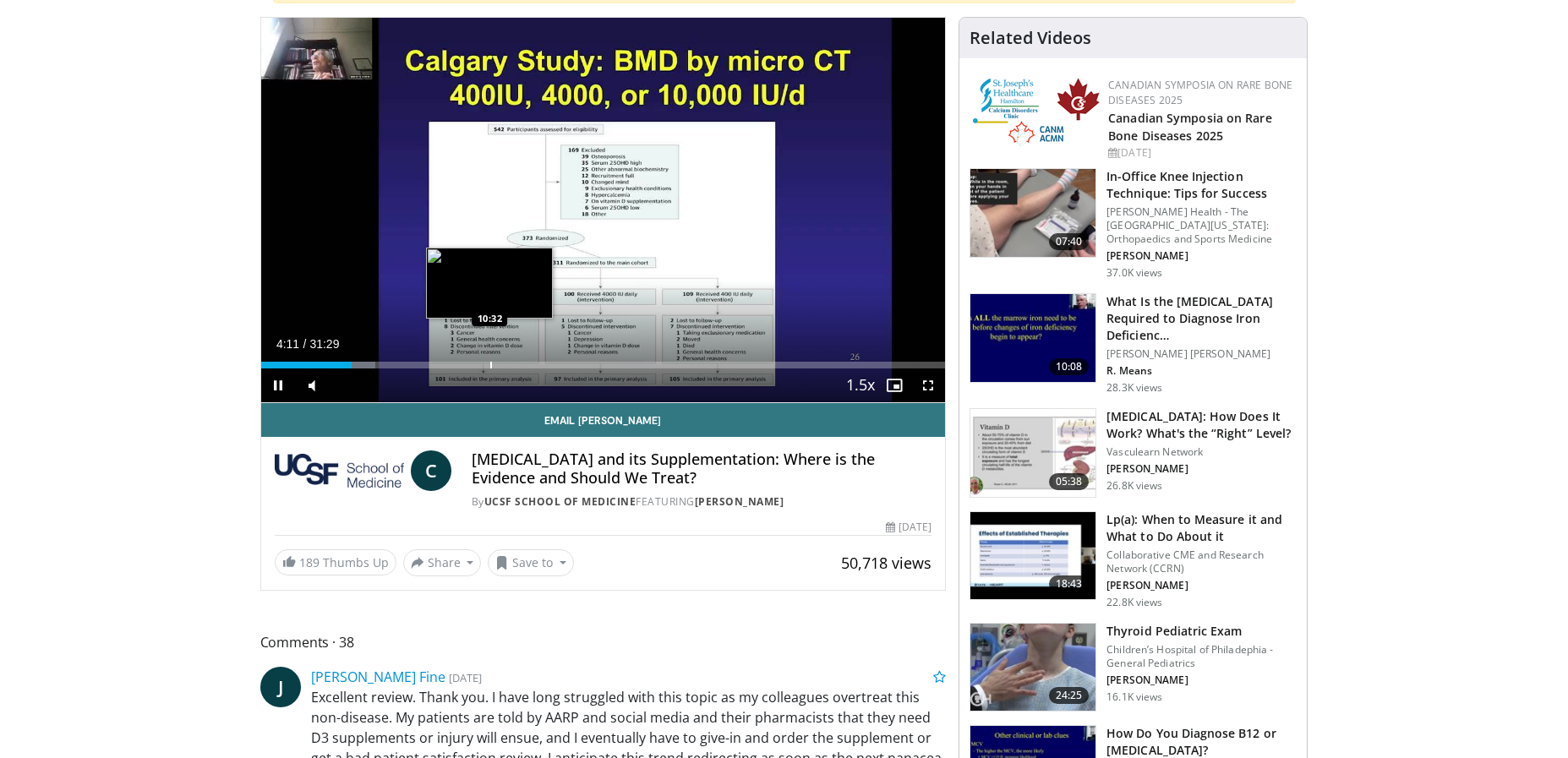
click at [490, 362] on div "Progress Bar" at bounding box center [491, 365] width 2 height 7
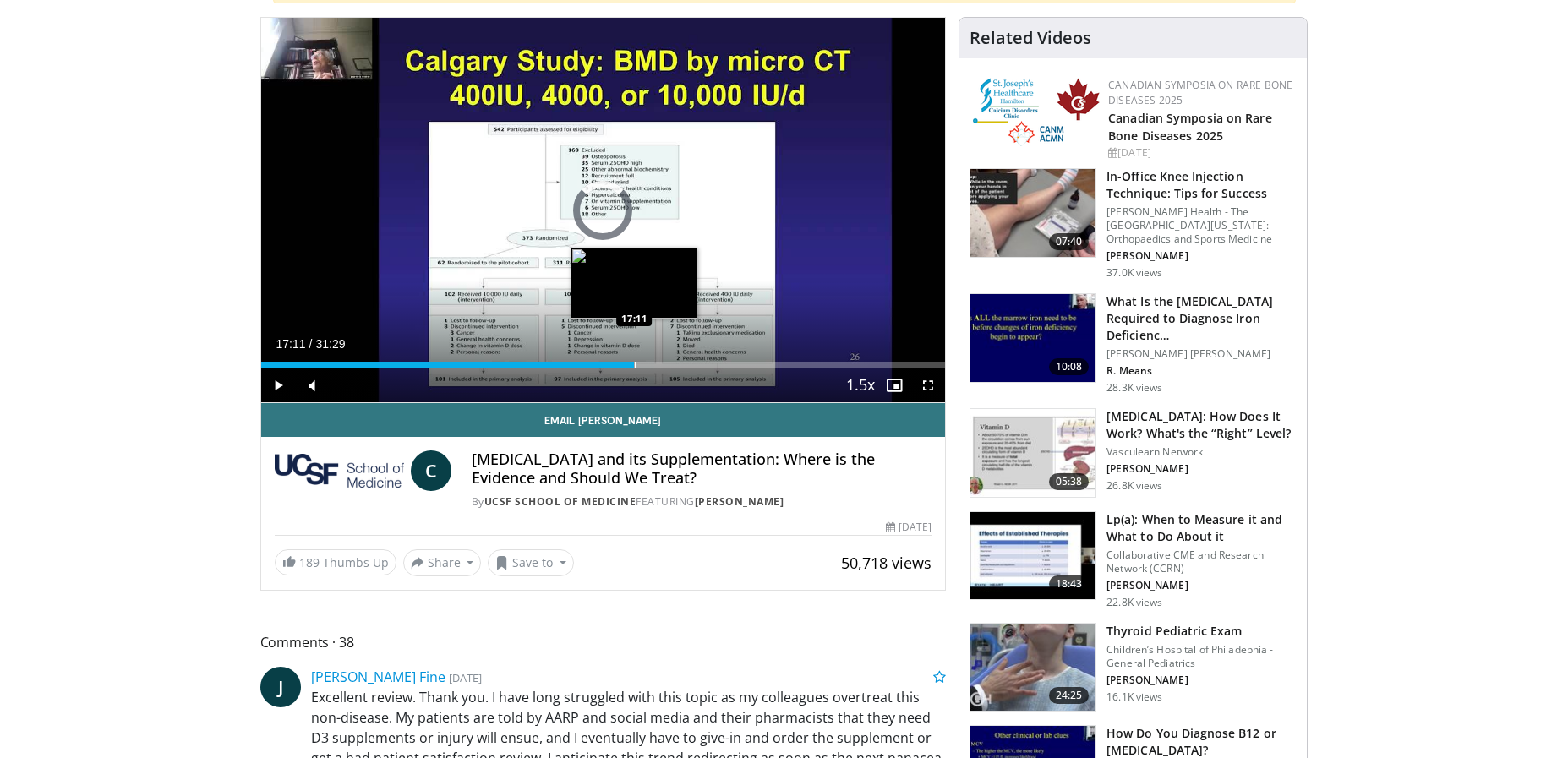
click at [635, 363] on div "Progress Bar" at bounding box center [635, 365] width 2 height 7
click at [679, 362] on div "Progress Bar" at bounding box center [679, 365] width 2 height 7
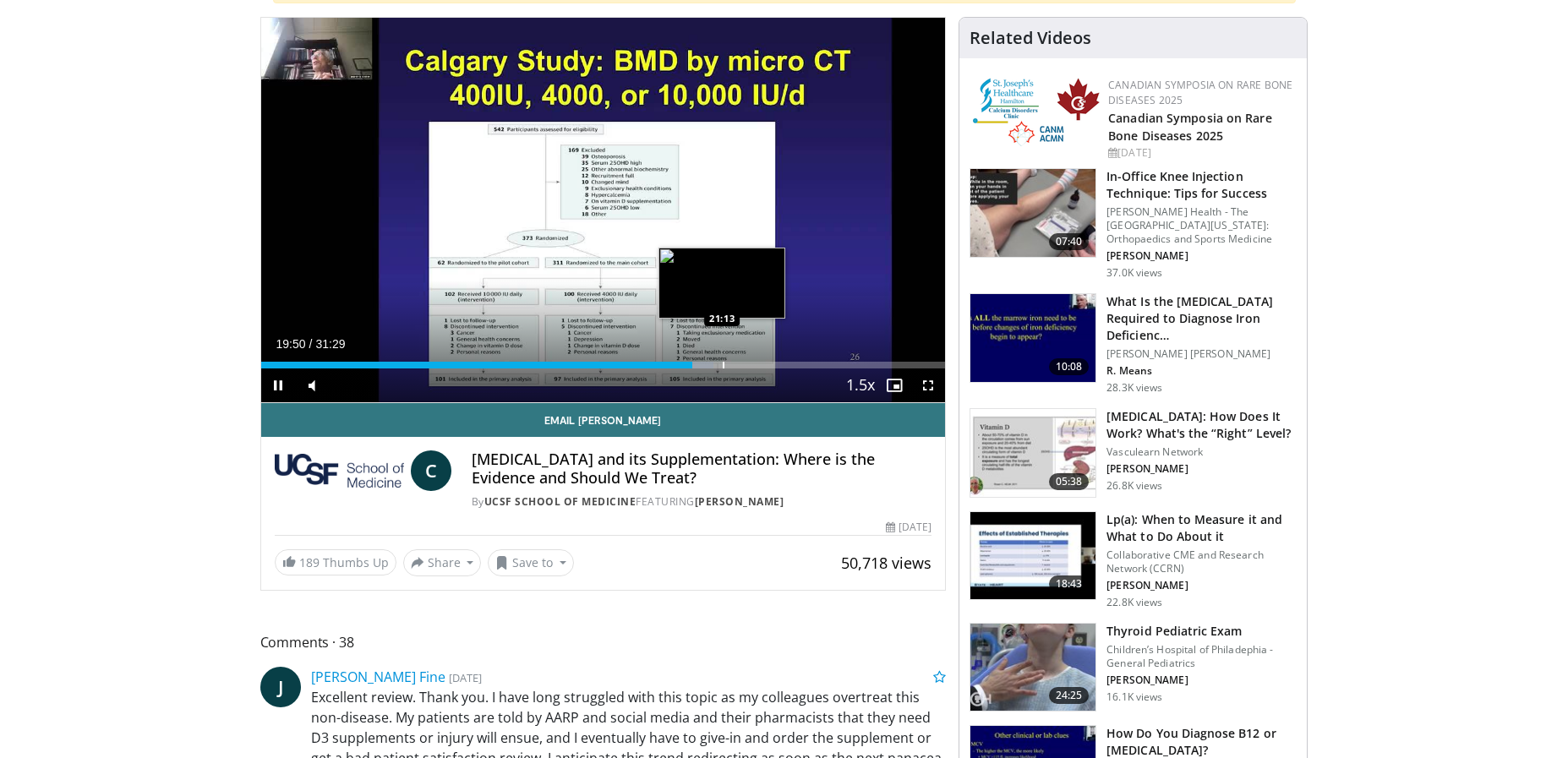
click at [723, 364] on div "Progress Bar" at bounding box center [723, 365] width 2 height 7
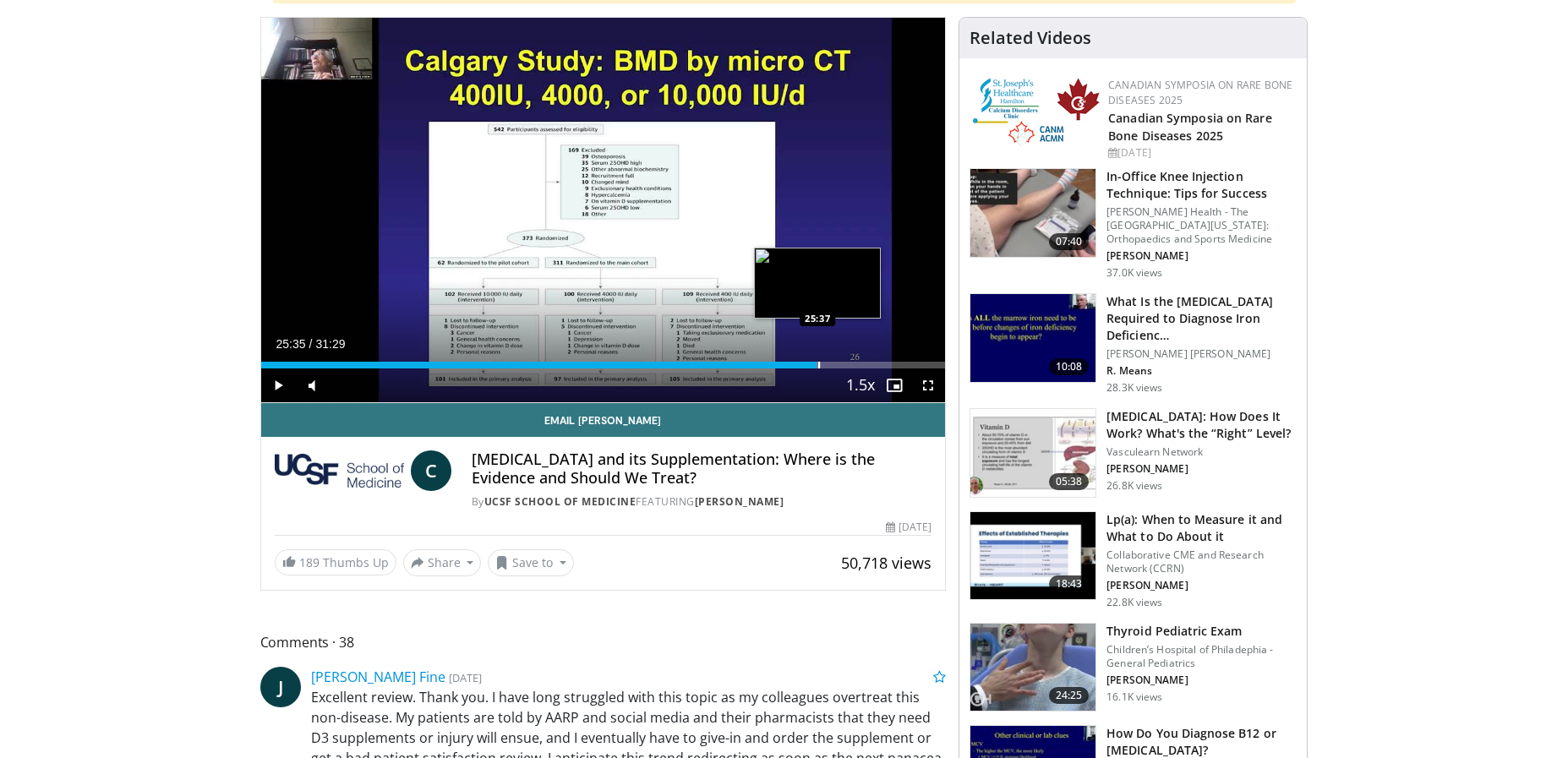
click at [819, 365] on div "Progress Bar" at bounding box center [819, 365] width 2 height 7
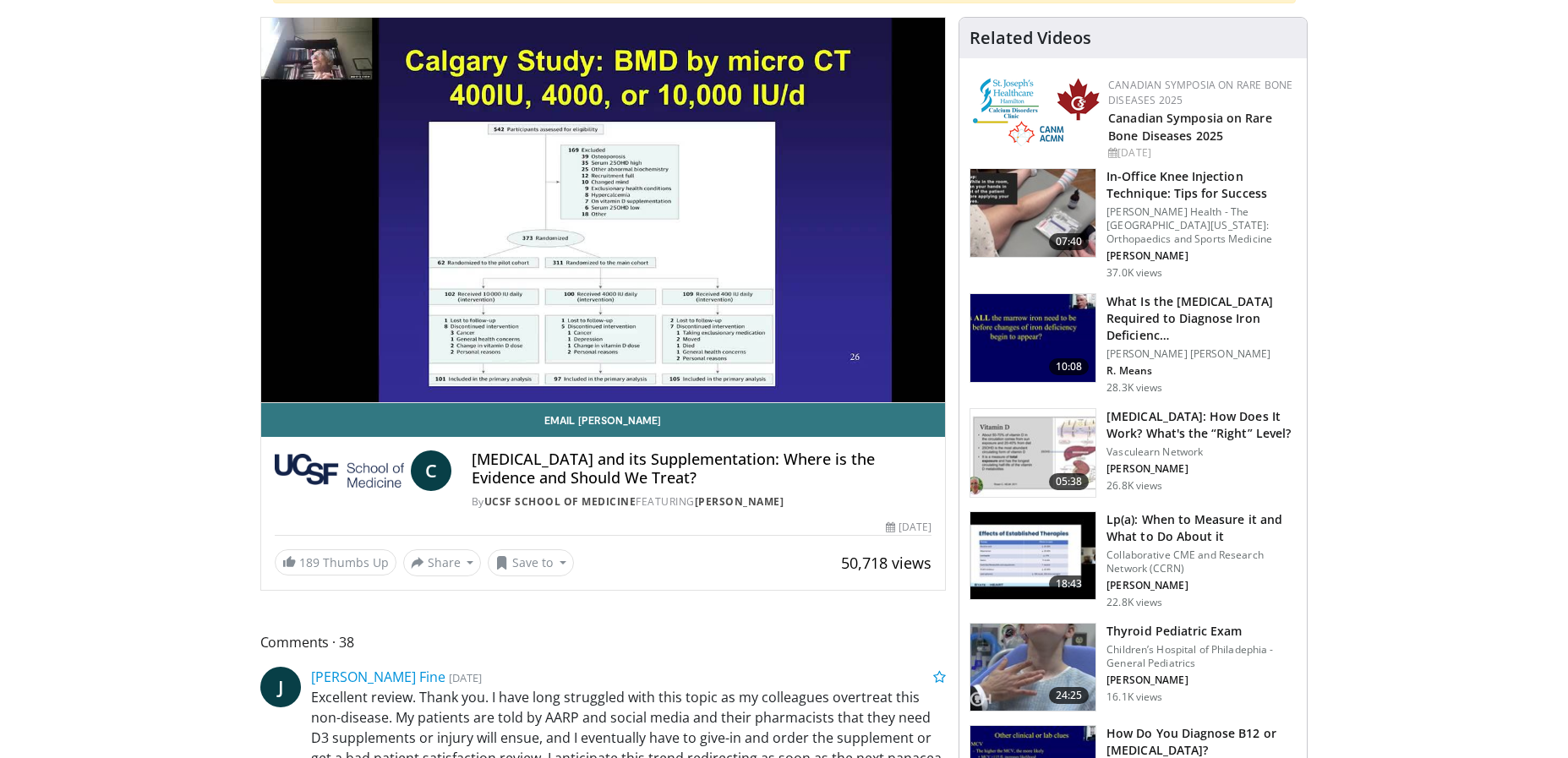
click at [1069, 442] on img at bounding box center [1032, 453] width 125 height 88
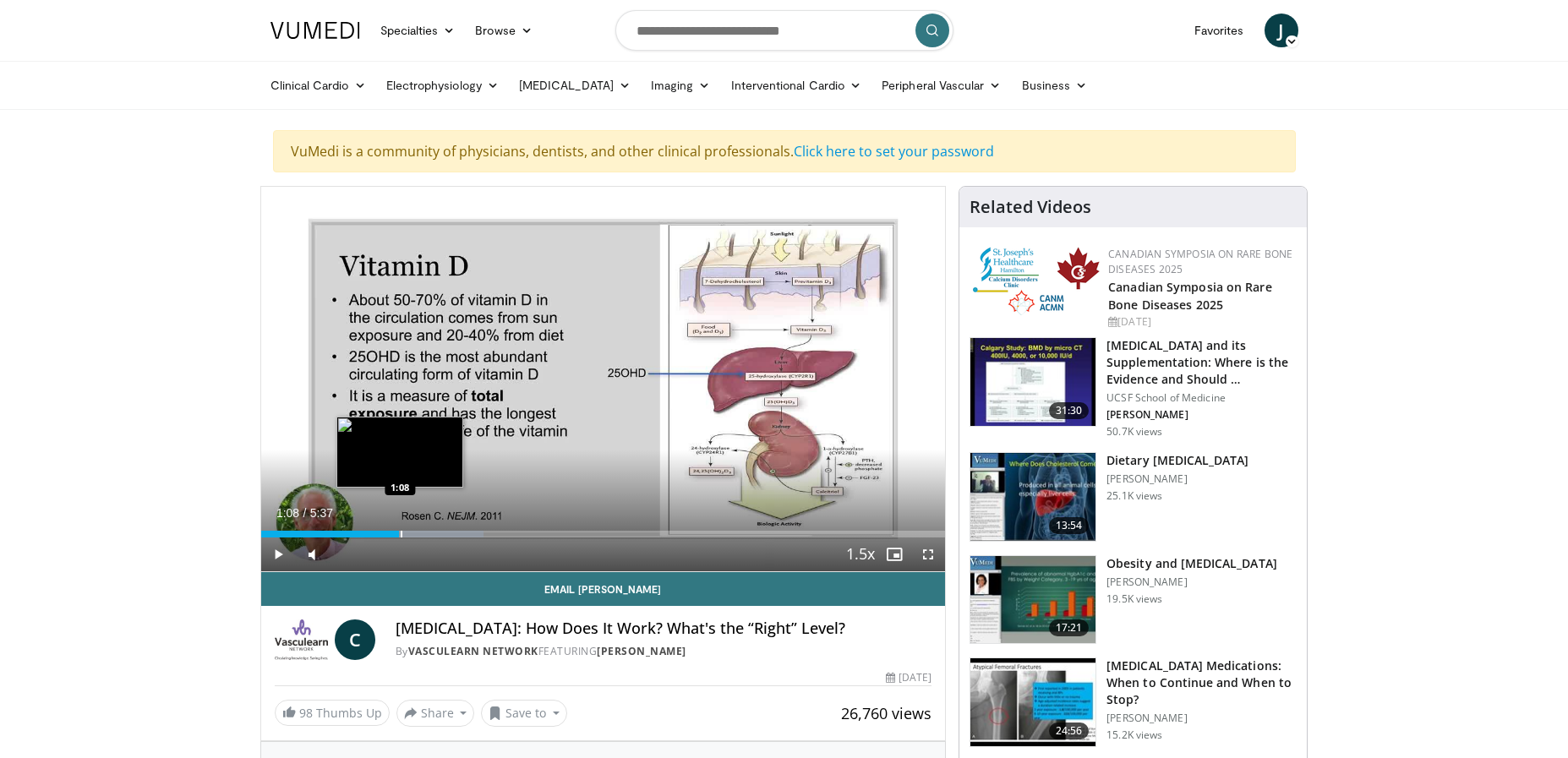
click at [400, 532] on div "Progress Bar" at bounding box center [401, 534] width 2 height 7
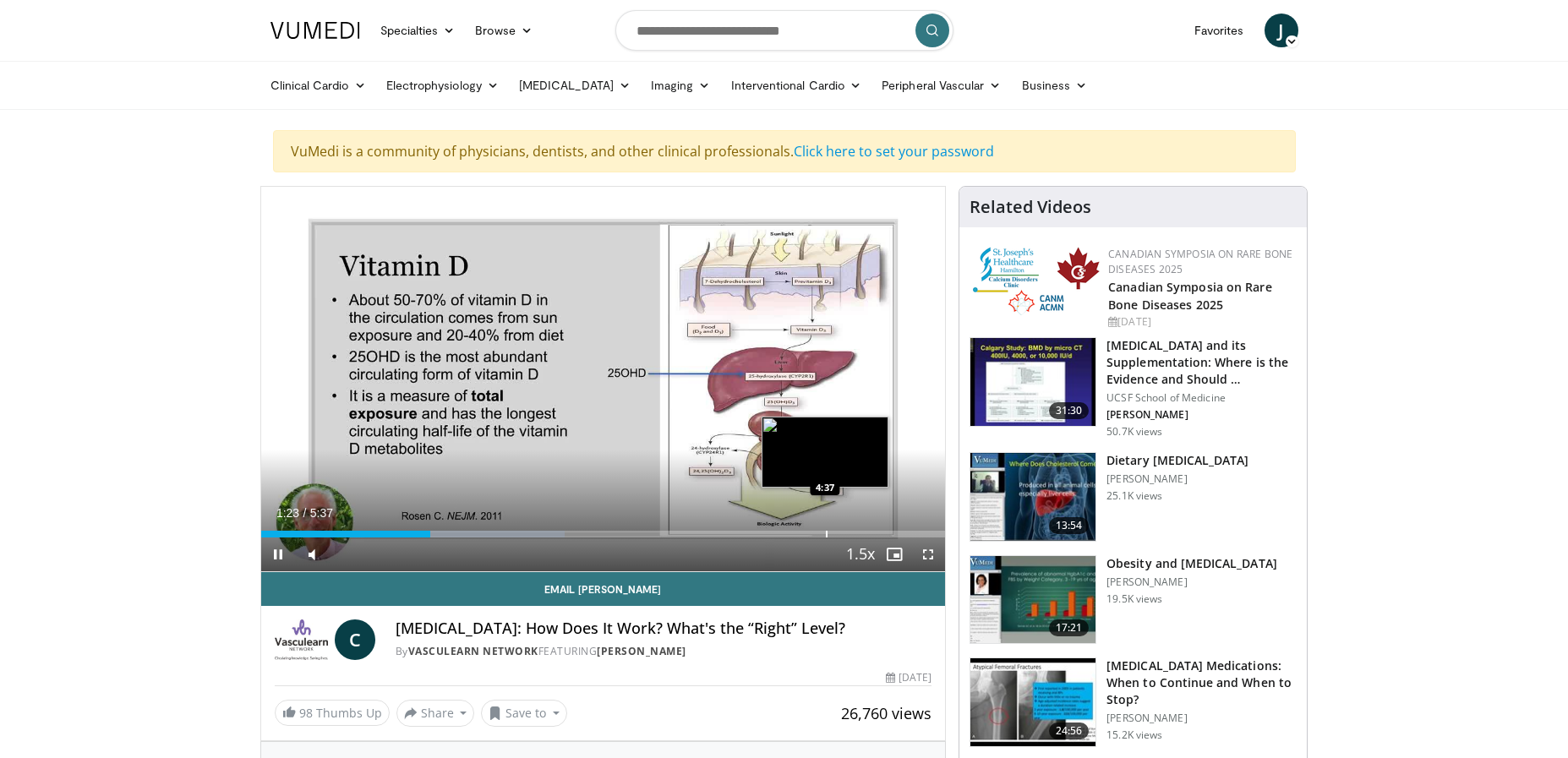
click at [824, 534] on div "Loaded : 44.42% 1:23 4:37" at bounding box center [603, 534] width 685 height 7
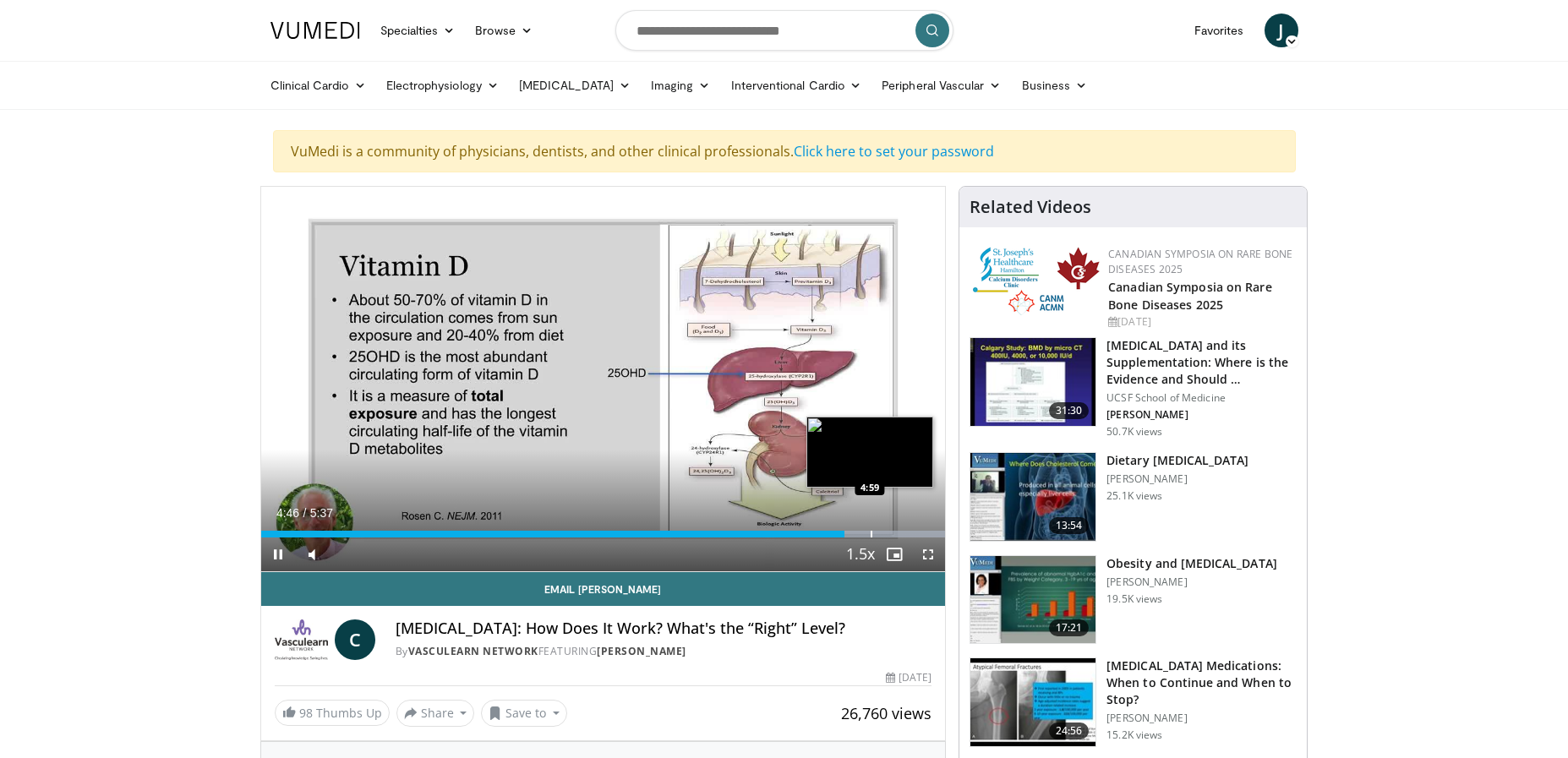
click at [874, 533] on div "Progress Bar" at bounding box center [877, 534] width 136 height 7
